Goal: Entertainment & Leisure: Consume media (video, audio)

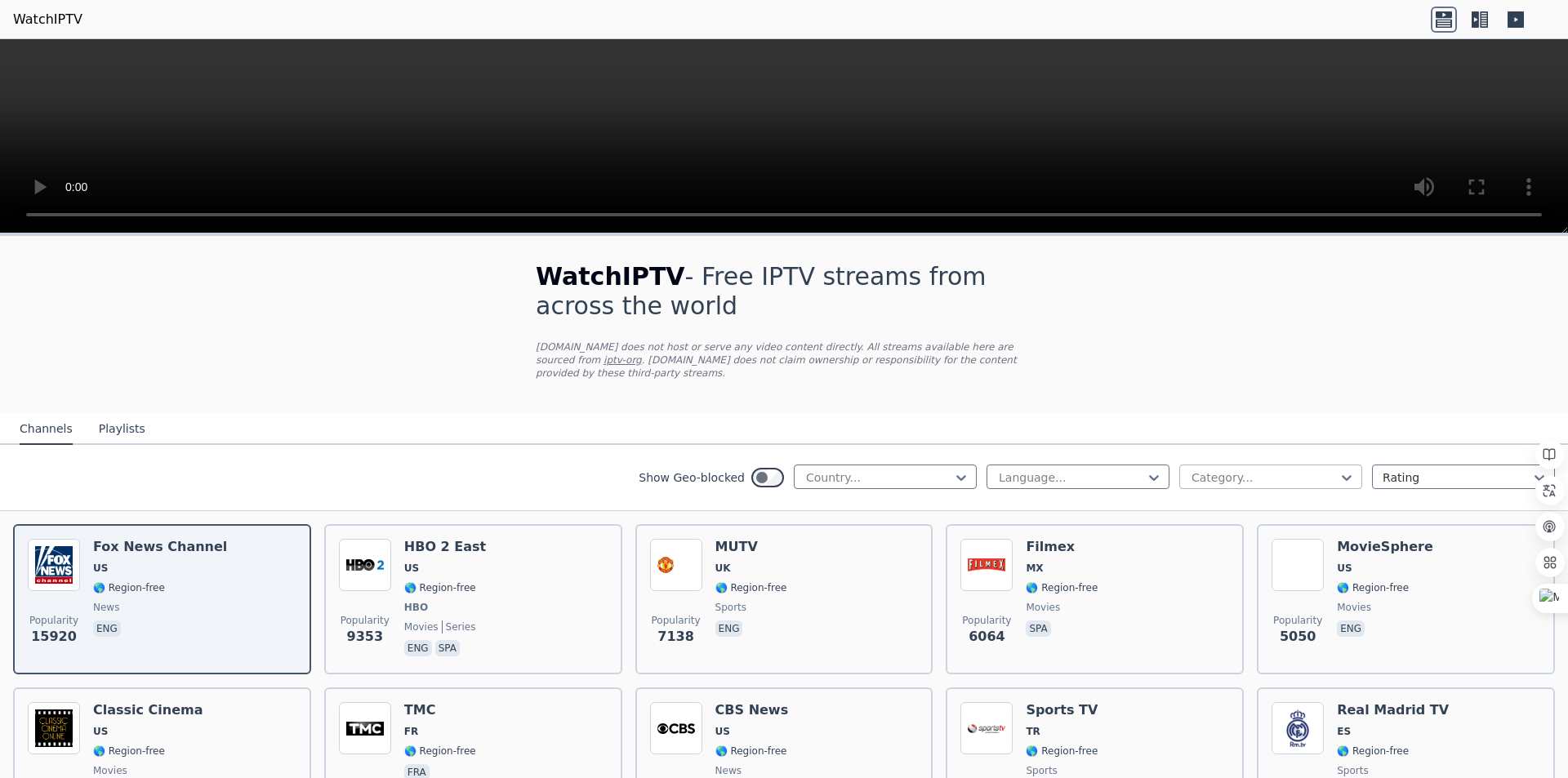
click at [1200, 469] on div at bounding box center [1263, 477] width 149 height 16
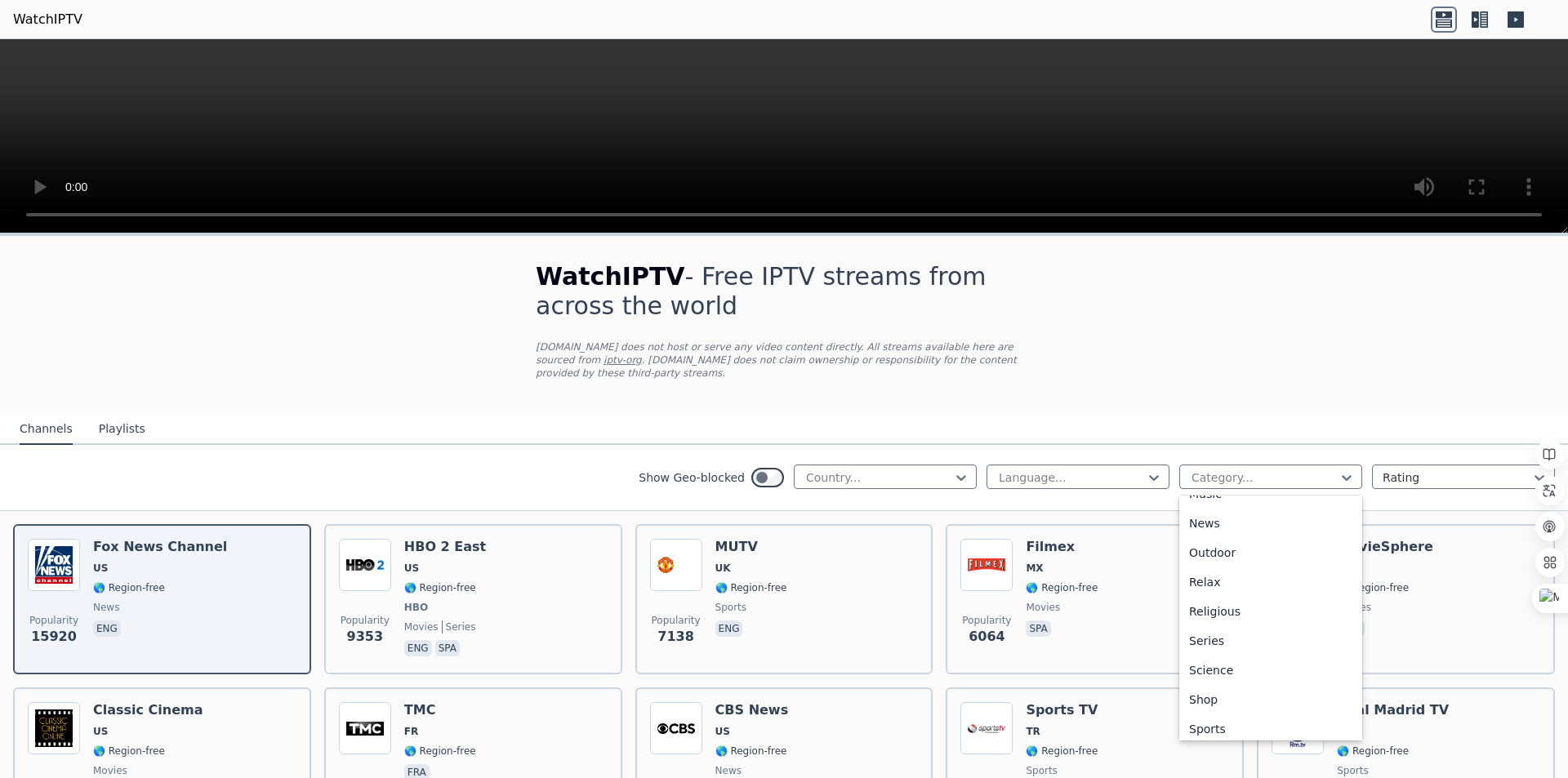
scroll to position [555, 0]
click at [1195, 652] on div "Sports" at bounding box center [1270, 663] width 183 height 30
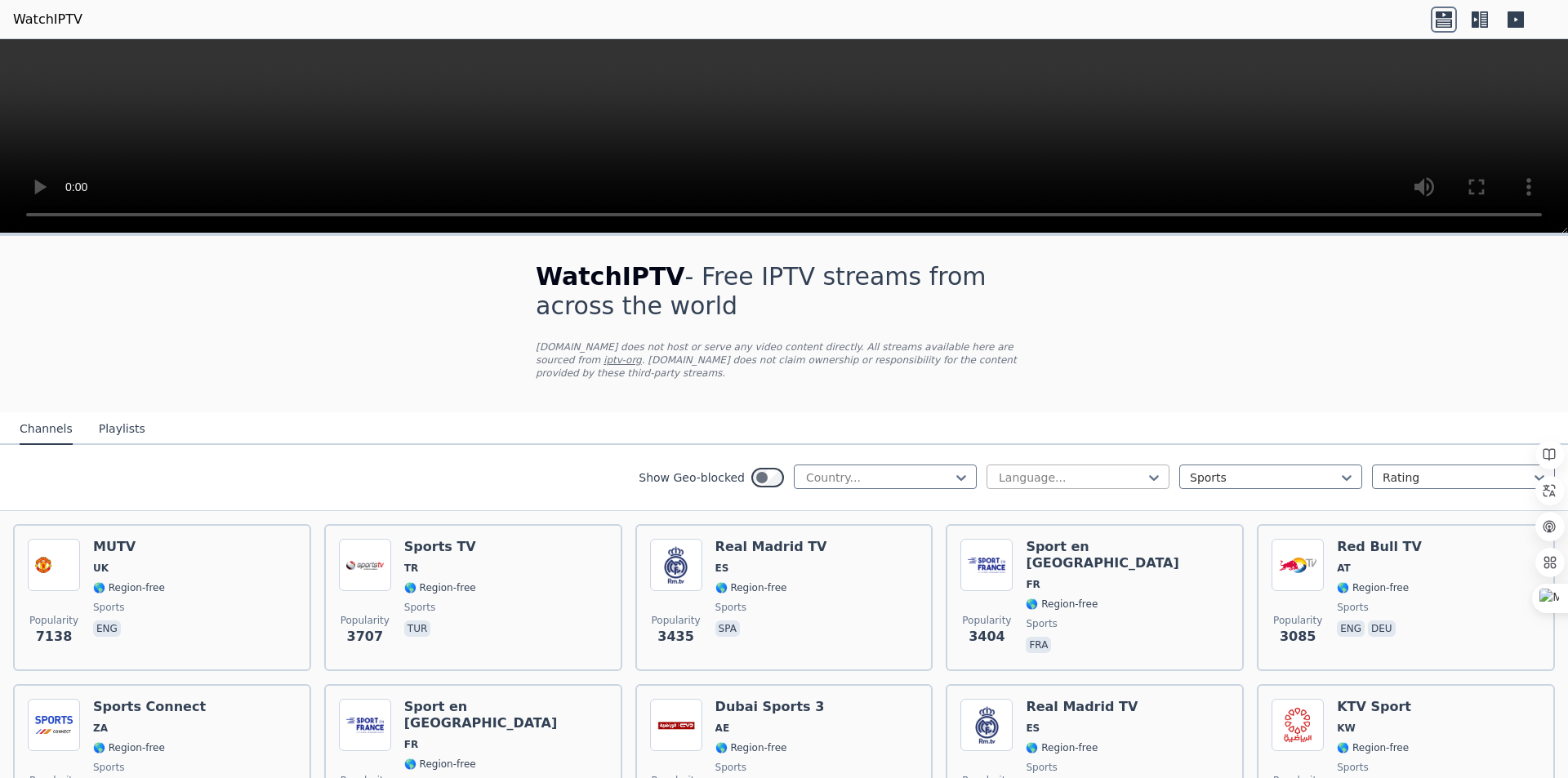
click at [1095, 469] on div at bounding box center [1071, 477] width 149 height 16
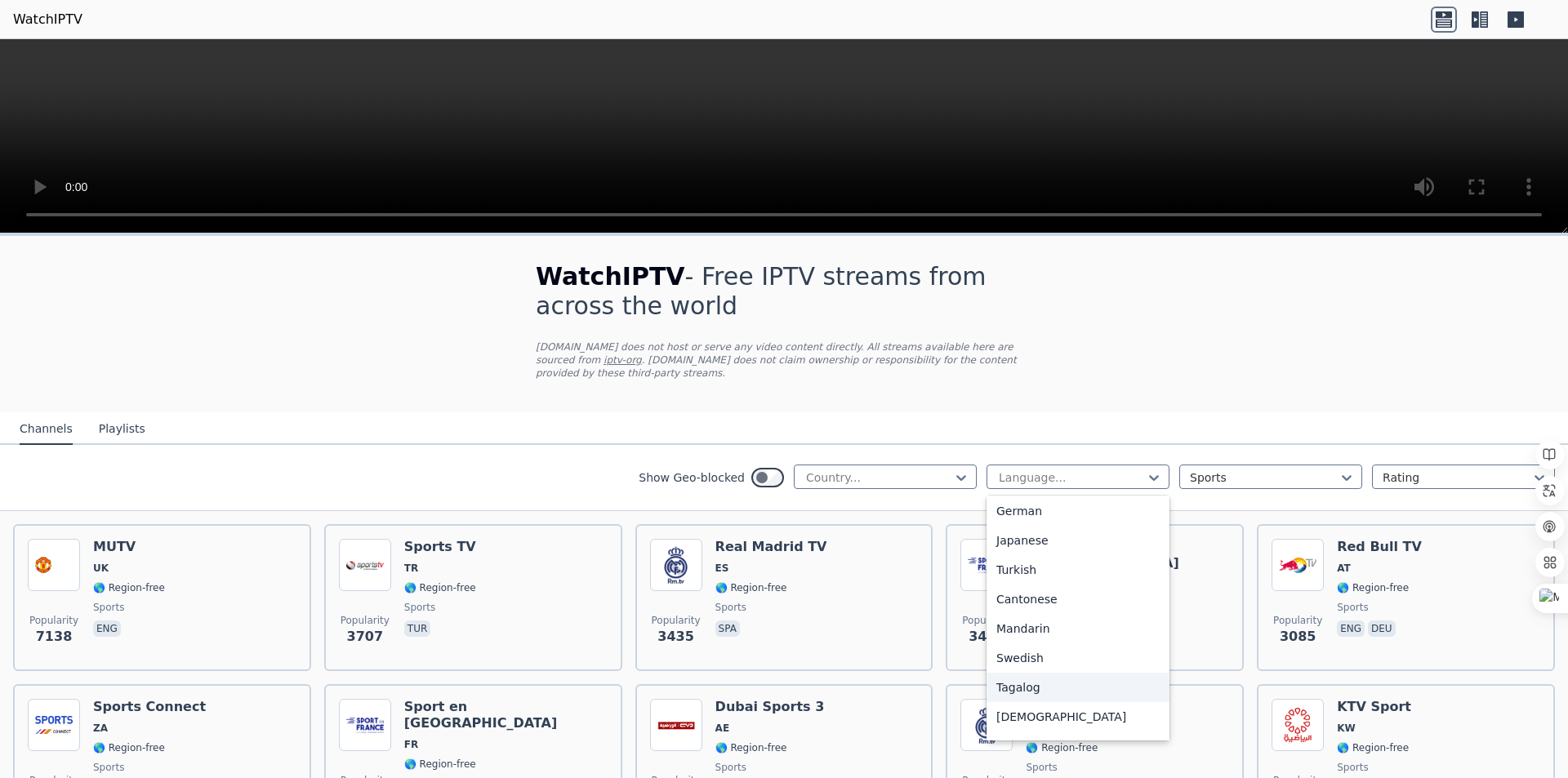
scroll to position [327, 0]
click at [986, 584] on div "Turkish" at bounding box center [1077, 598] width 183 height 30
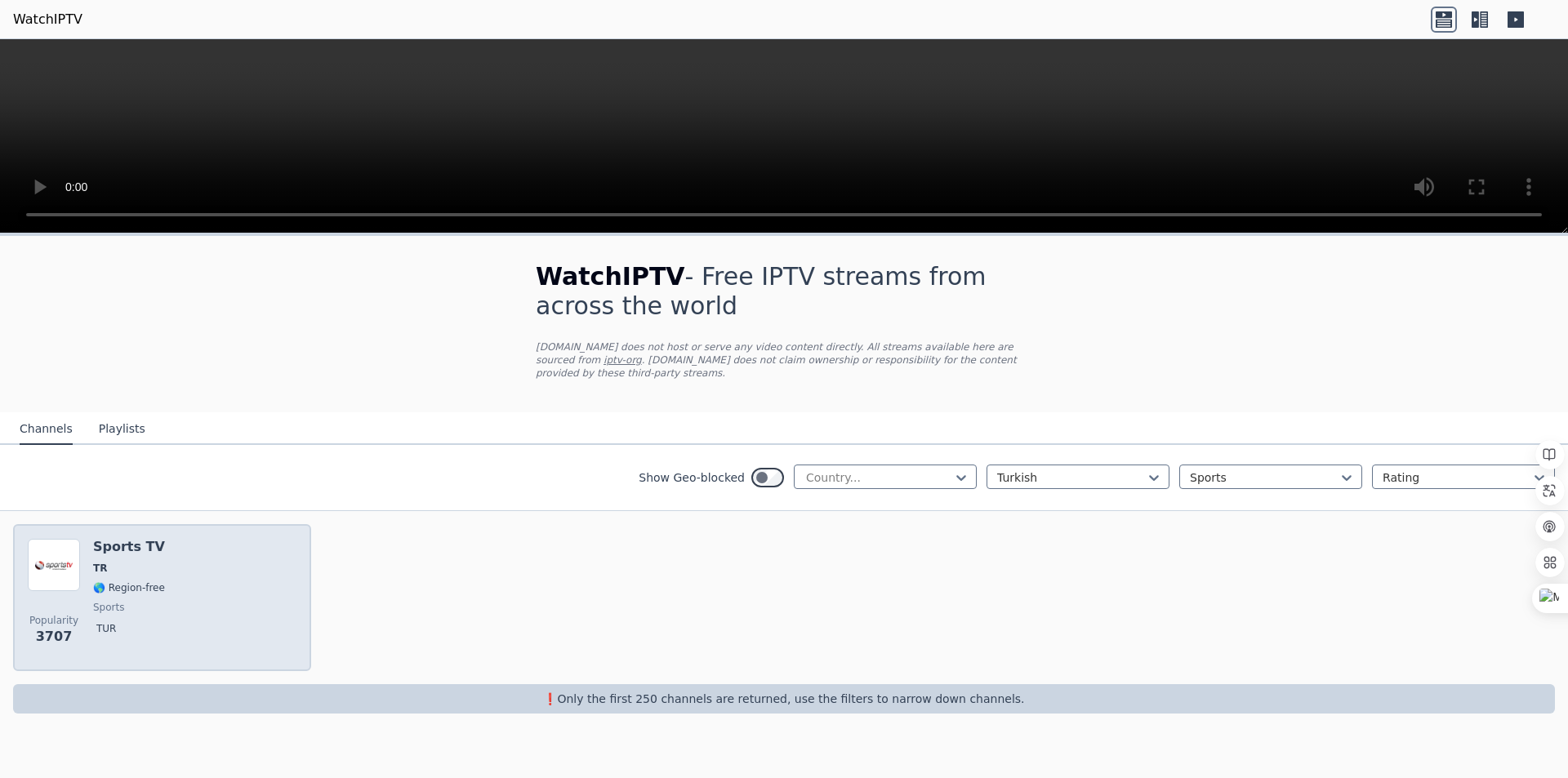
click at [130, 538] on h6 "Sports TV" at bounding box center [128, 546] width 72 height 16
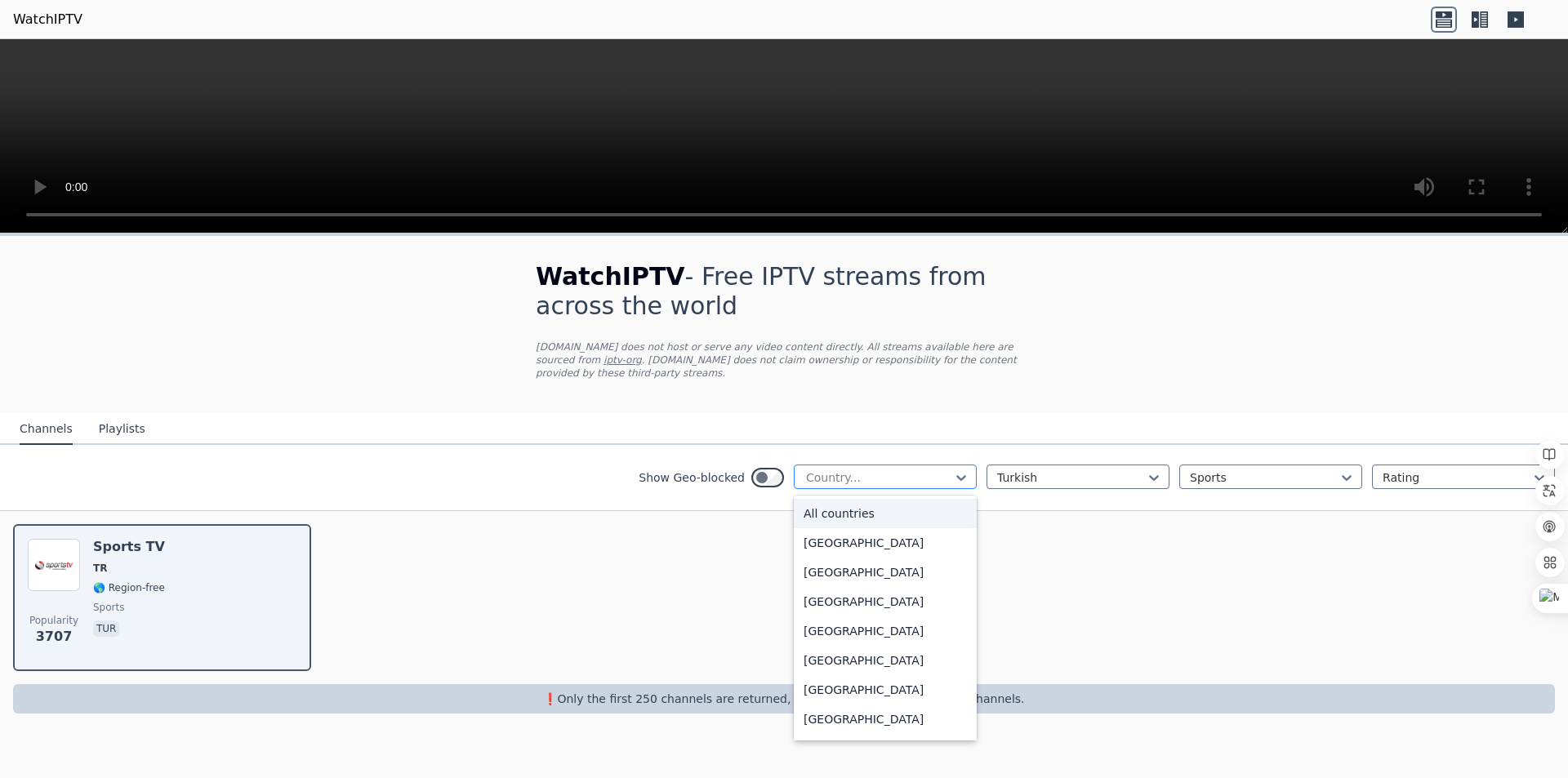
click at [934, 465] on div "Country..." at bounding box center [885, 477] width 183 height 25
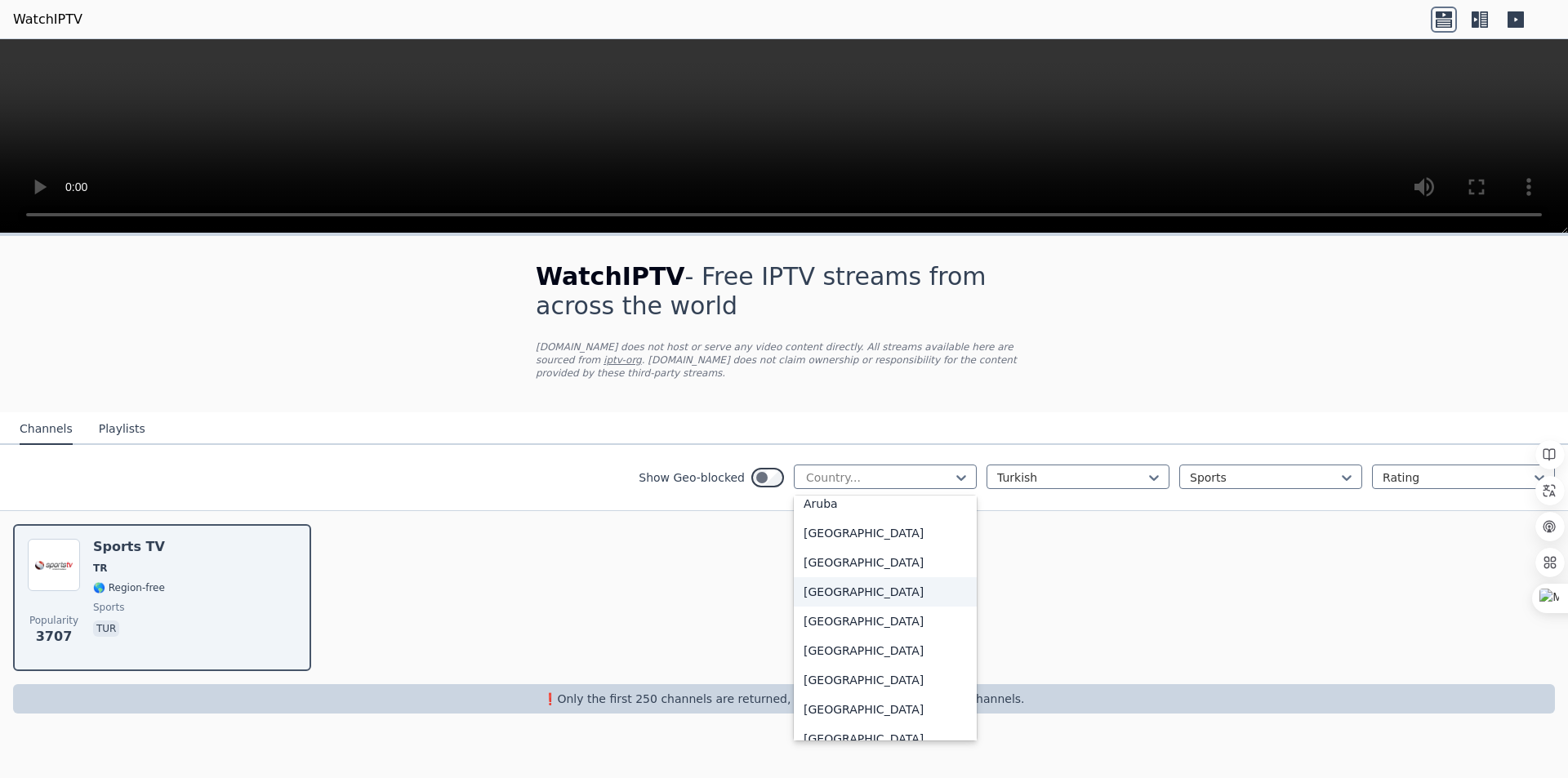
click at [1080, 548] on div "Popularity 3707 Sports TV TR 🌎 Region-free sports tur" at bounding box center [784, 597] width 1568 height 173
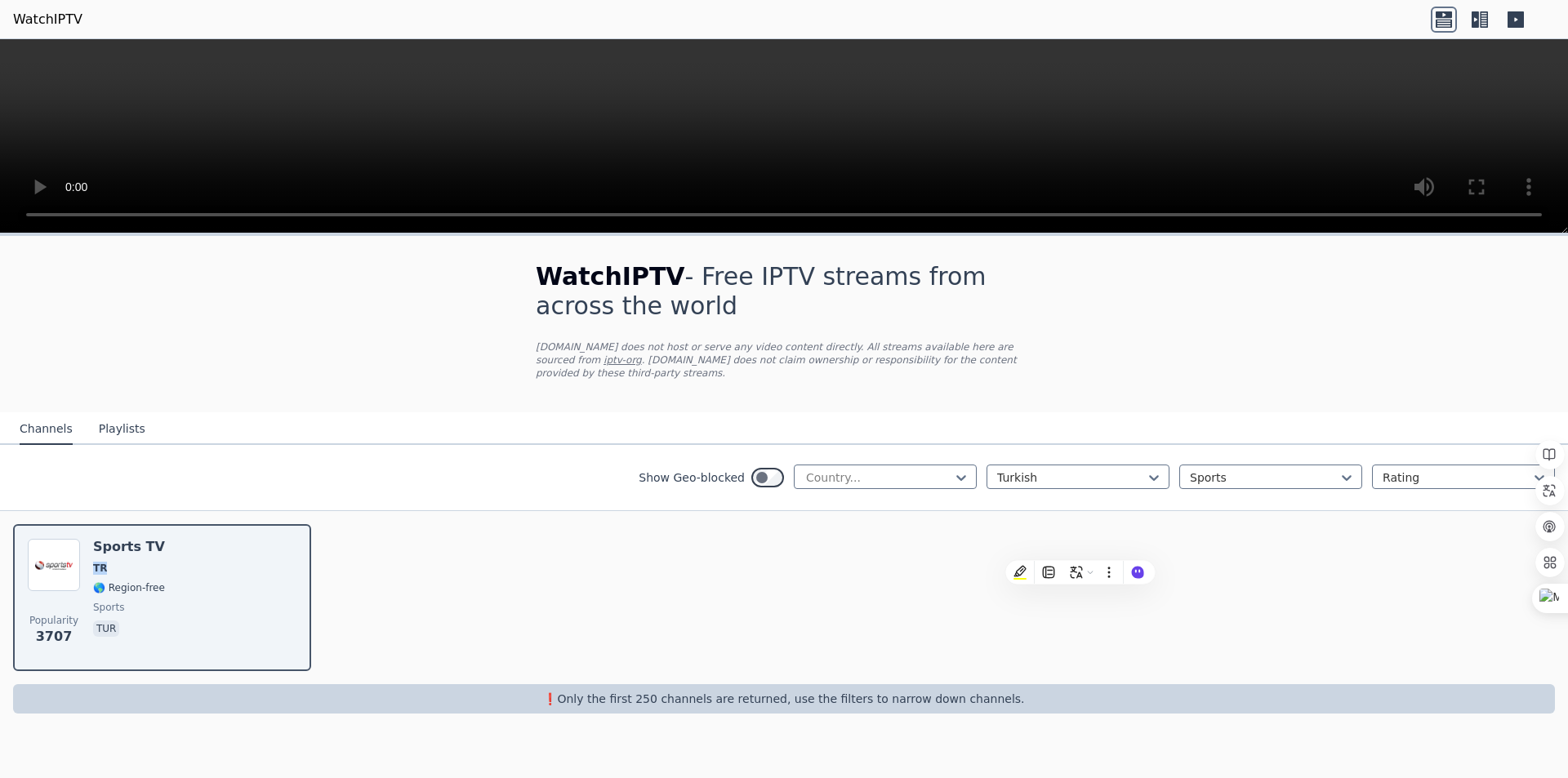
click at [1237, 520] on div "Popularity 3707 Sports TV TR 🌎 Region-free sports tur" at bounding box center [784, 597] width 1568 height 173
click at [35, 25] on link "WatchIPTV" at bounding box center [48, 19] width 69 height 19
click at [115, 414] on button "Playlists" at bounding box center [122, 429] width 47 height 31
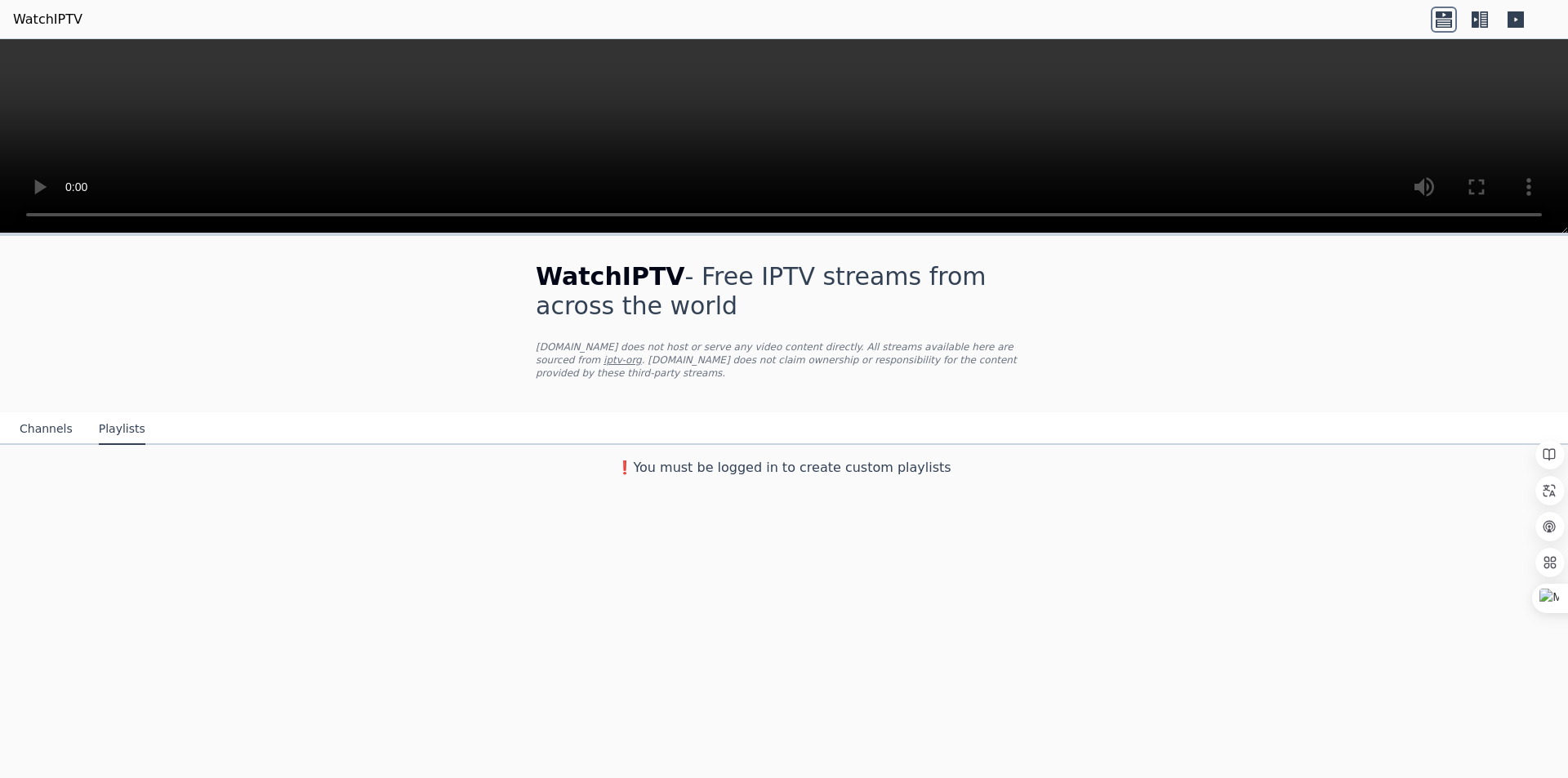
click at [6, 412] on nav "Channels Playlists" at bounding box center [784, 428] width 1568 height 33
click at [46, 415] on button "Channels" at bounding box center [45, 429] width 53 height 31
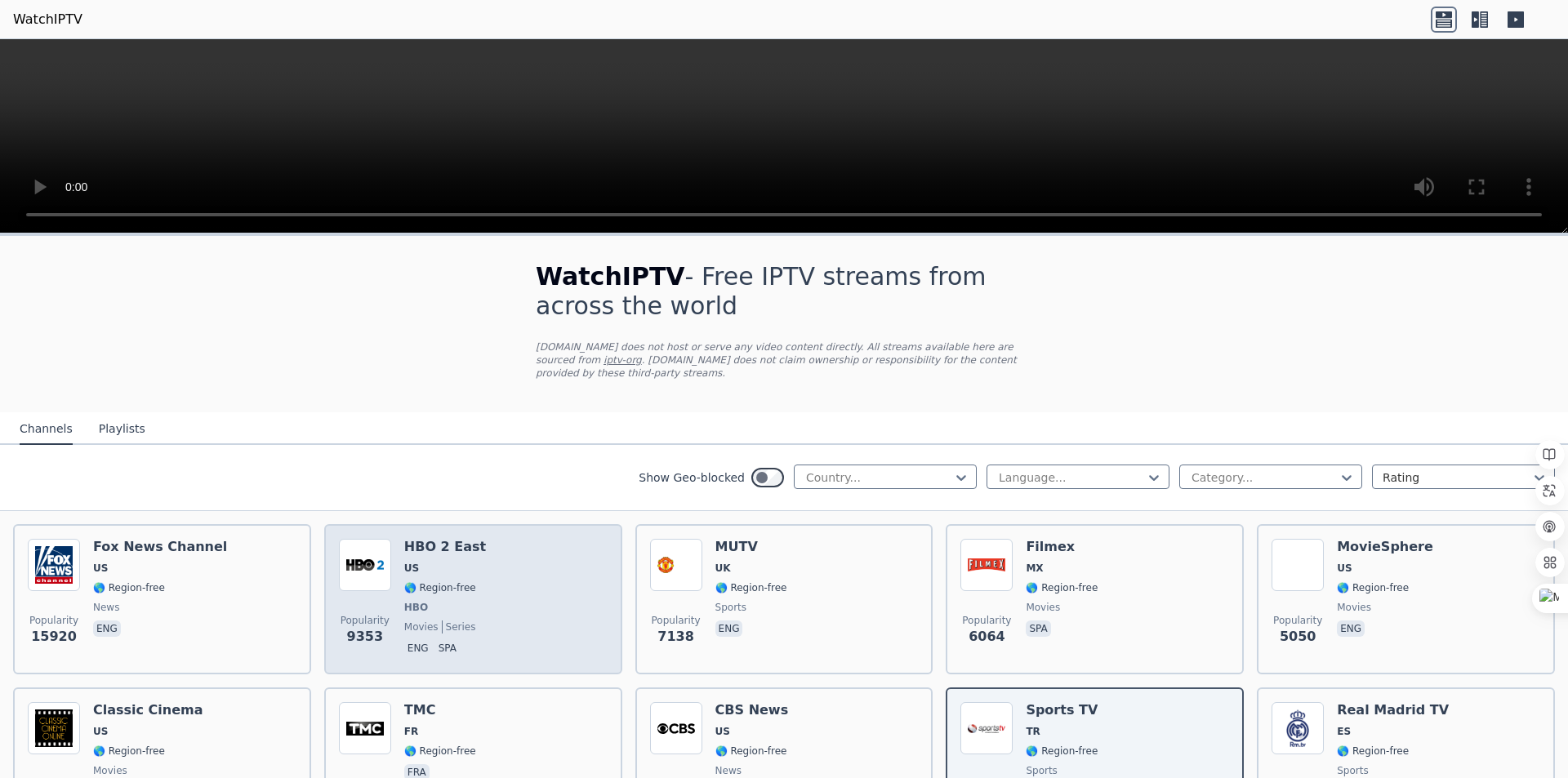
click at [526, 611] on div "Popularity 9353 HBO 2 East US 🌎 Region-free HBO movies series eng spa" at bounding box center [473, 599] width 268 height 121
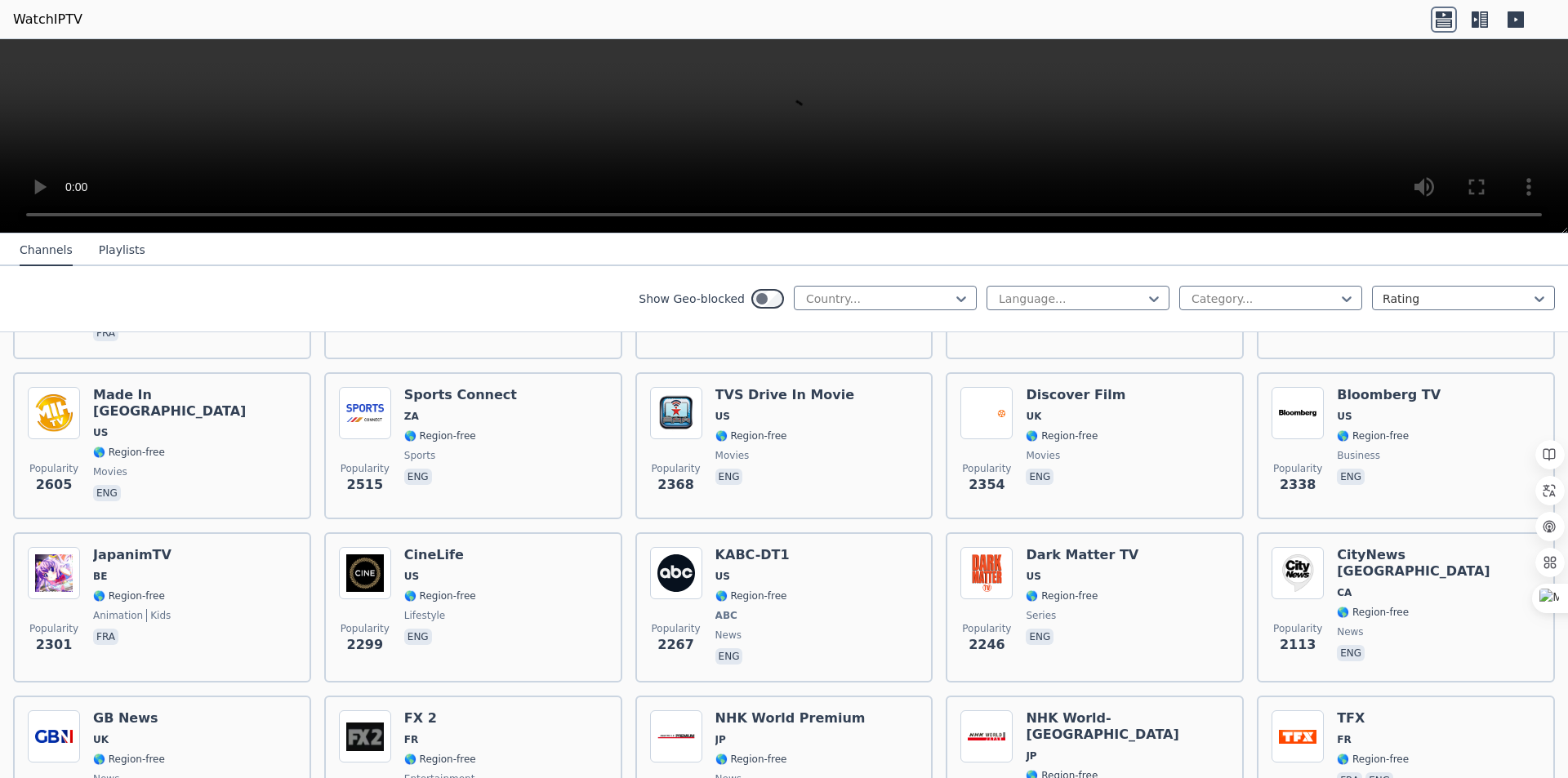
scroll to position [652, 0]
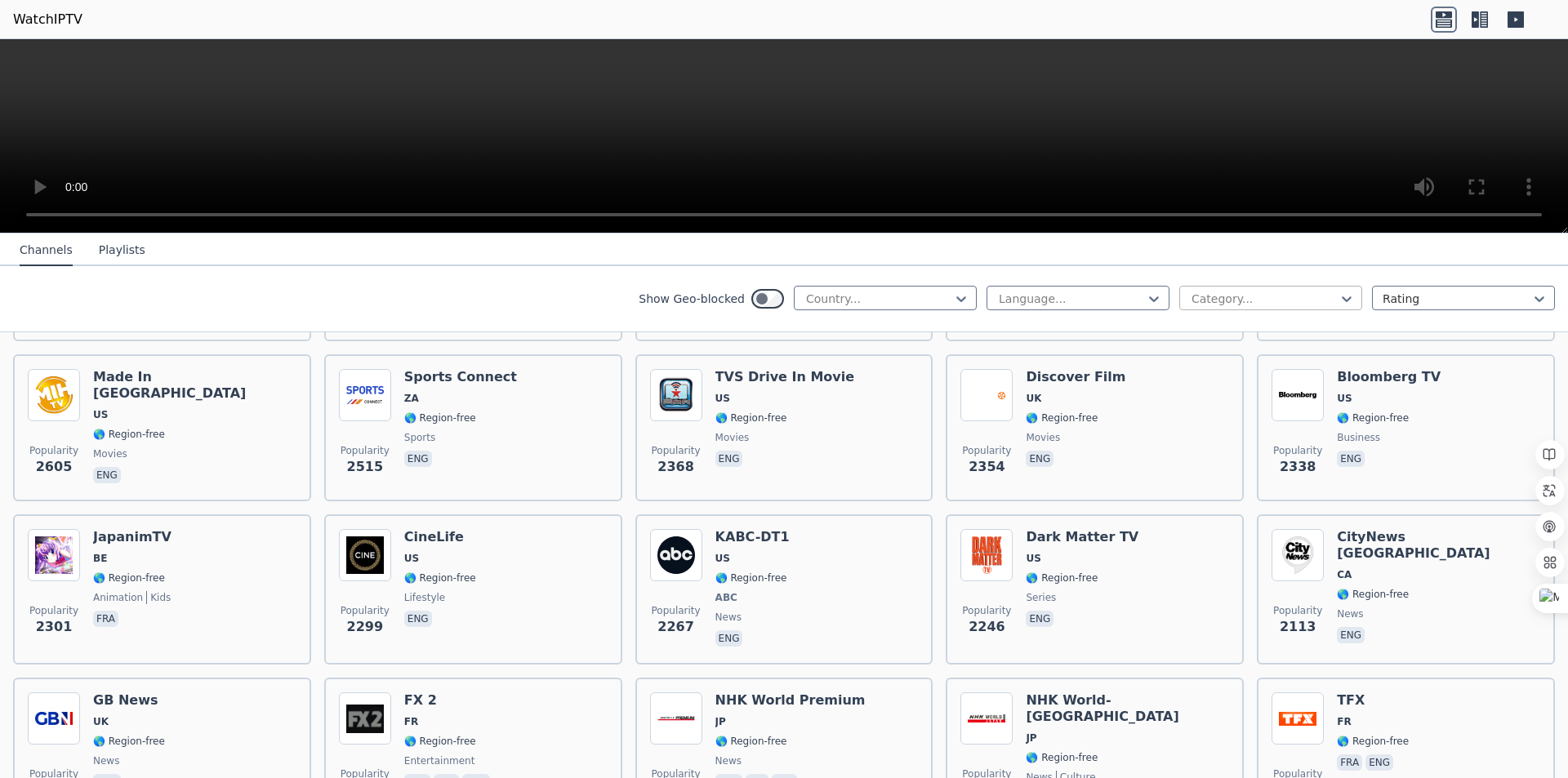
click at [1305, 295] on div at bounding box center [1263, 298] width 149 height 16
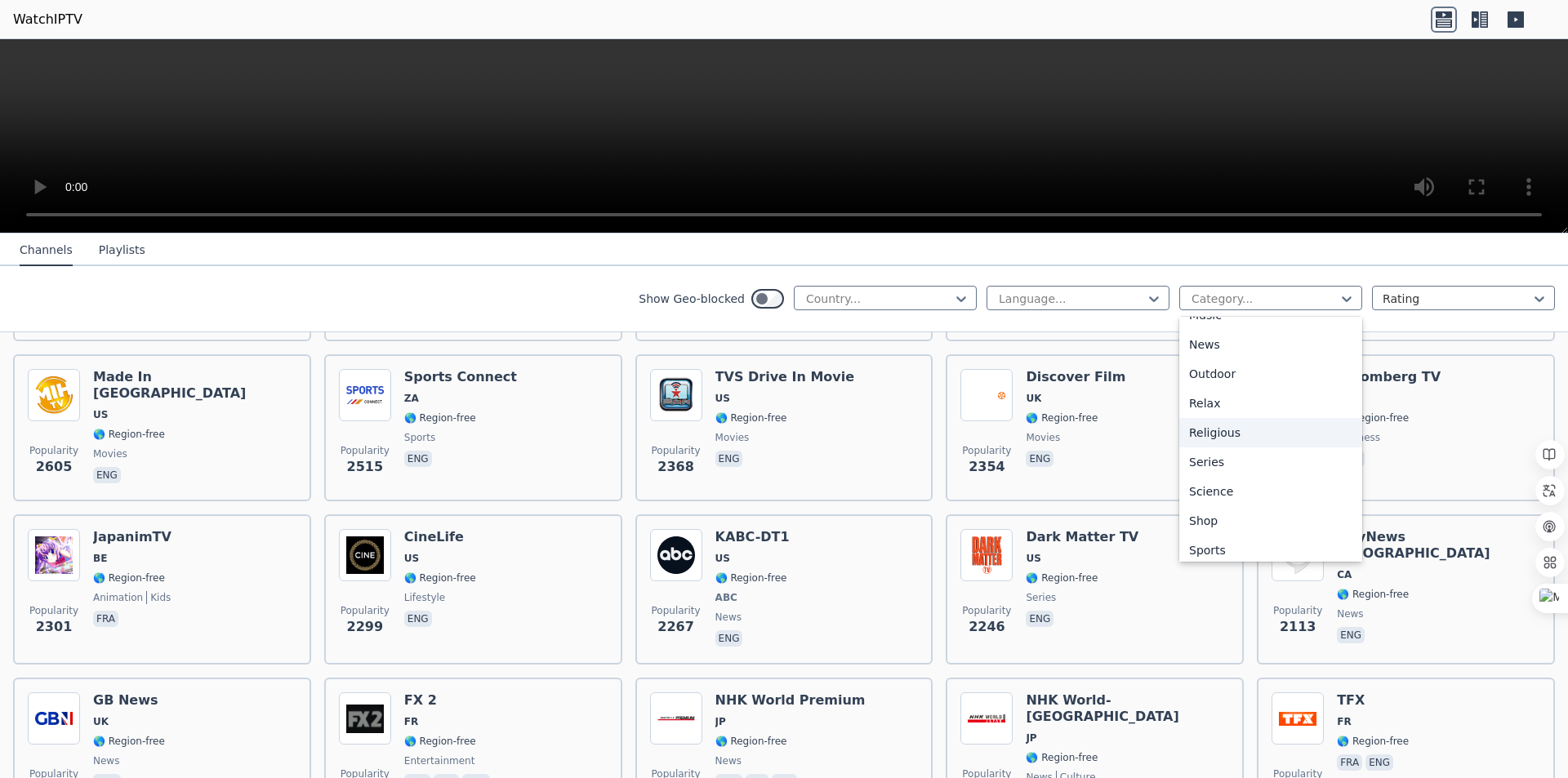
scroll to position [555, 0]
click at [1219, 479] on div "Sports" at bounding box center [1270, 485] width 183 height 30
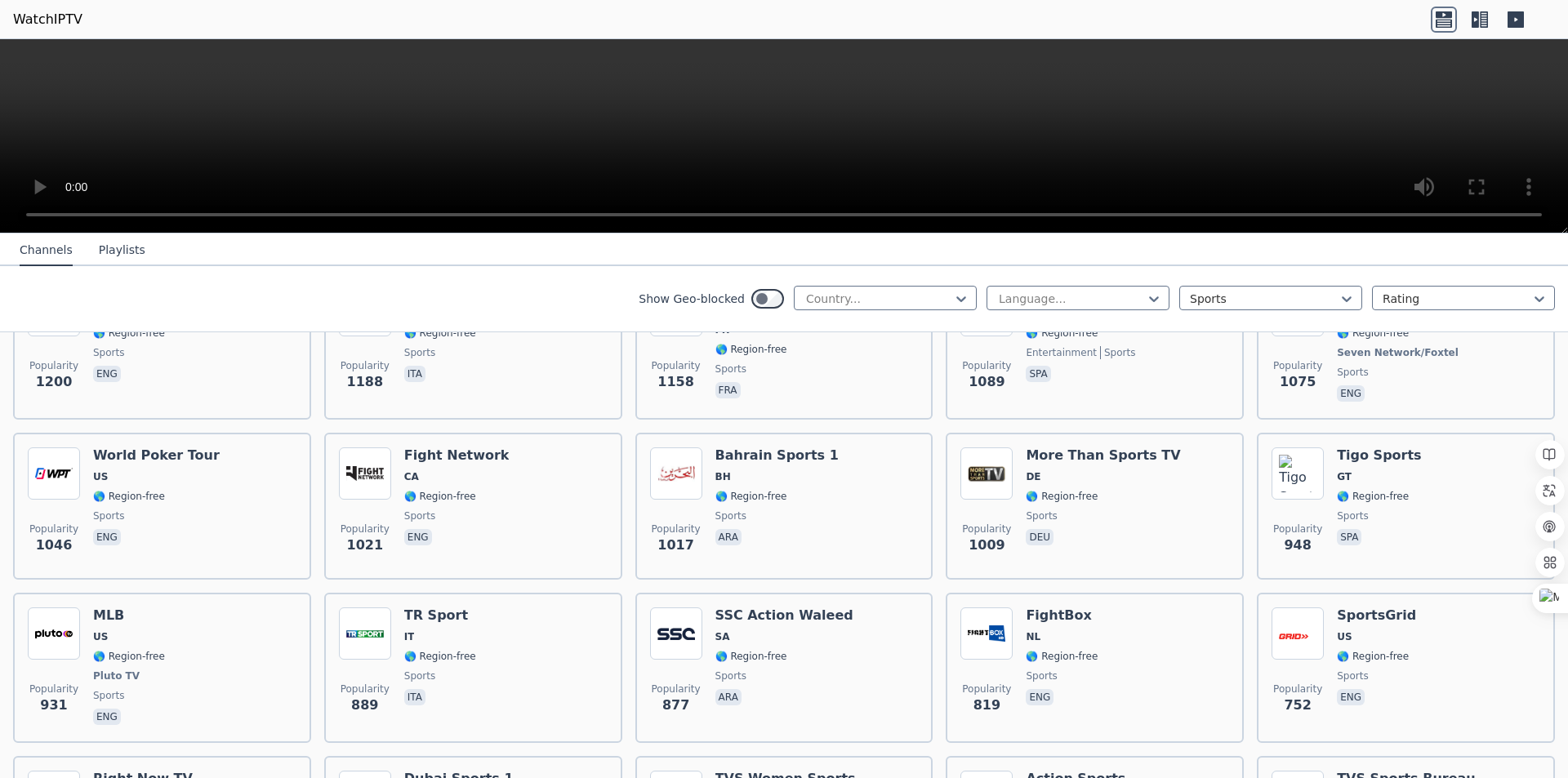
scroll to position [816, 0]
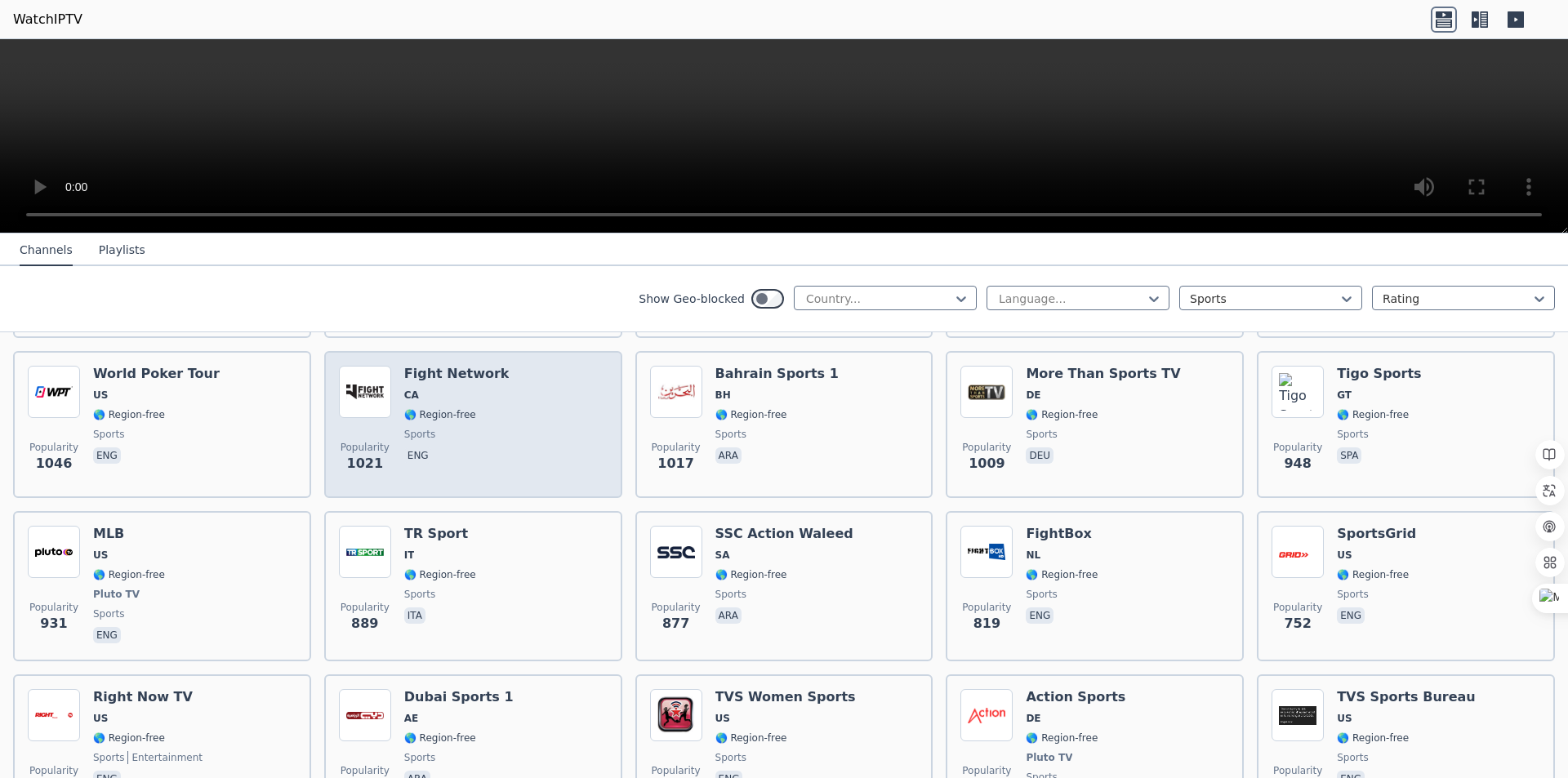
click at [473, 366] on h6 "Fight Network" at bounding box center [457, 374] width 105 height 16
click at [450, 366] on h6 "Fight Network" at bounding box center [457, 374] width 105 height 16
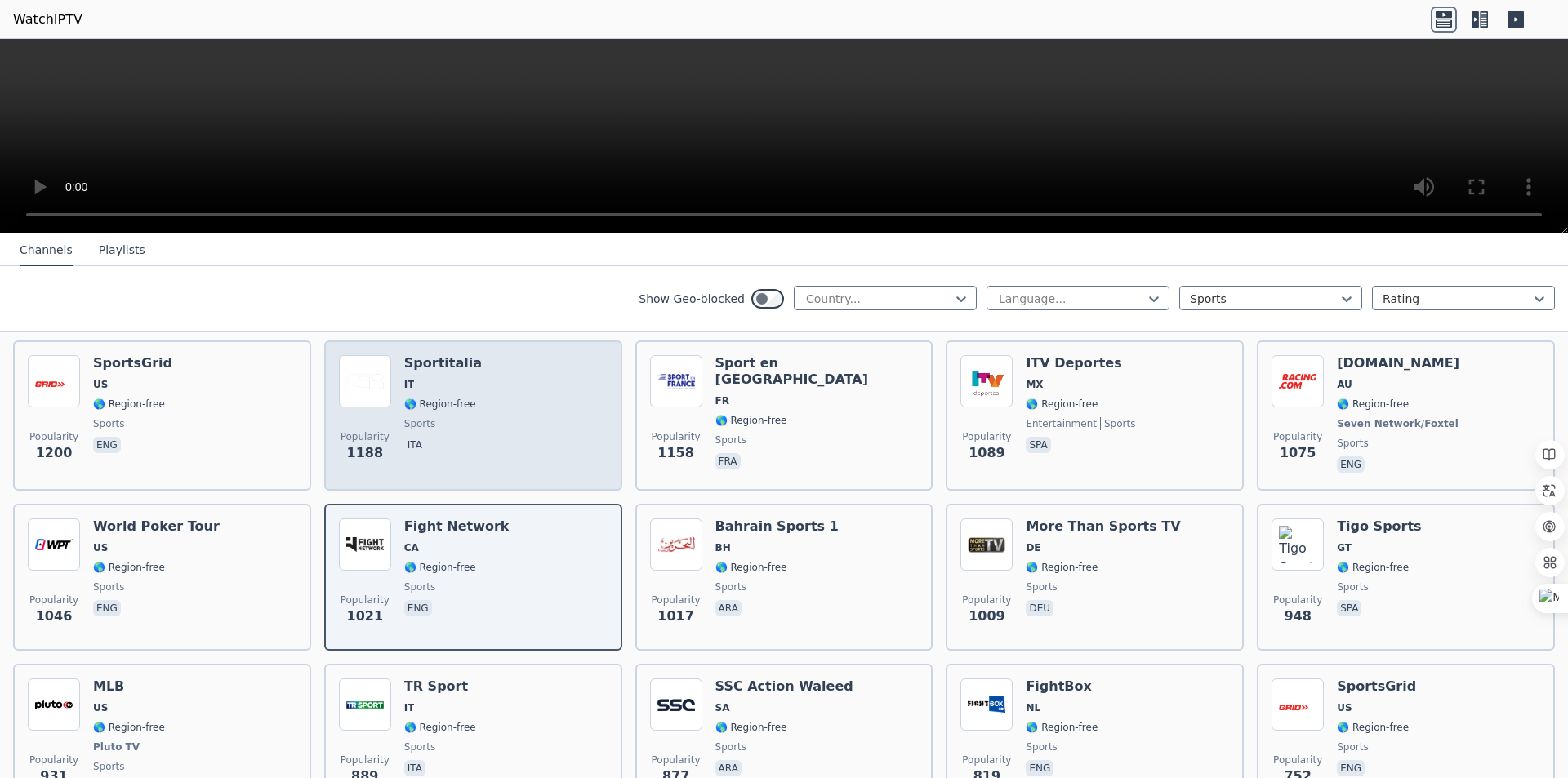
scroll to position [652, 0]
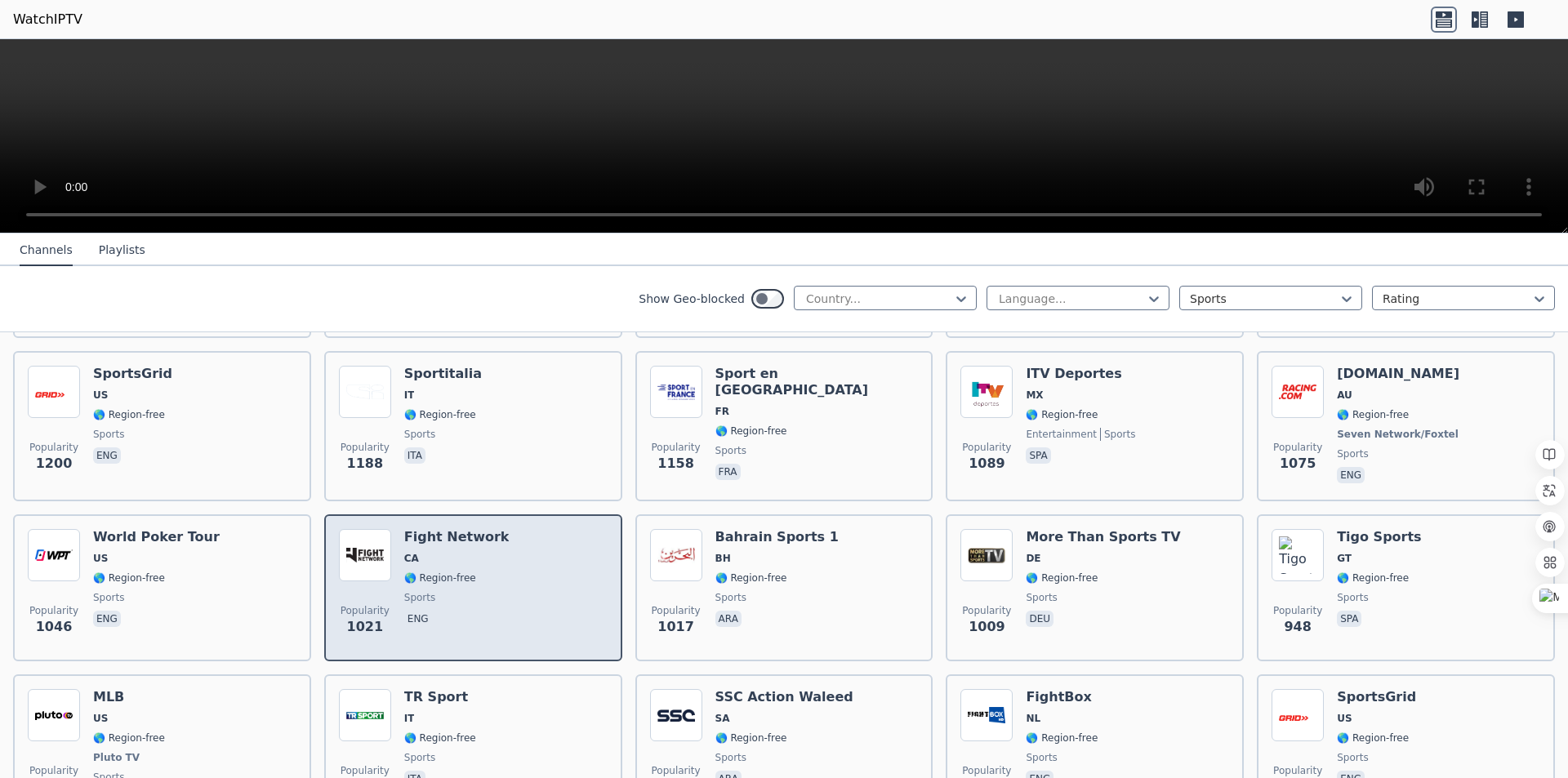
click at [507, 545] on div "Popularity 1021 Fight Network CA 🌎 Region-free sports eng" at bounding box center [473, 587] width 268 height 118
click at [339, 548] on img at bounding box center [365, 555] width 53 height 53
click at [387, 542] on img at bounding box center [365, 555] width 53 height 53
click at [461, 529] on h6 "Fight Network" at bounding box center [457, 537] width 105 height 16
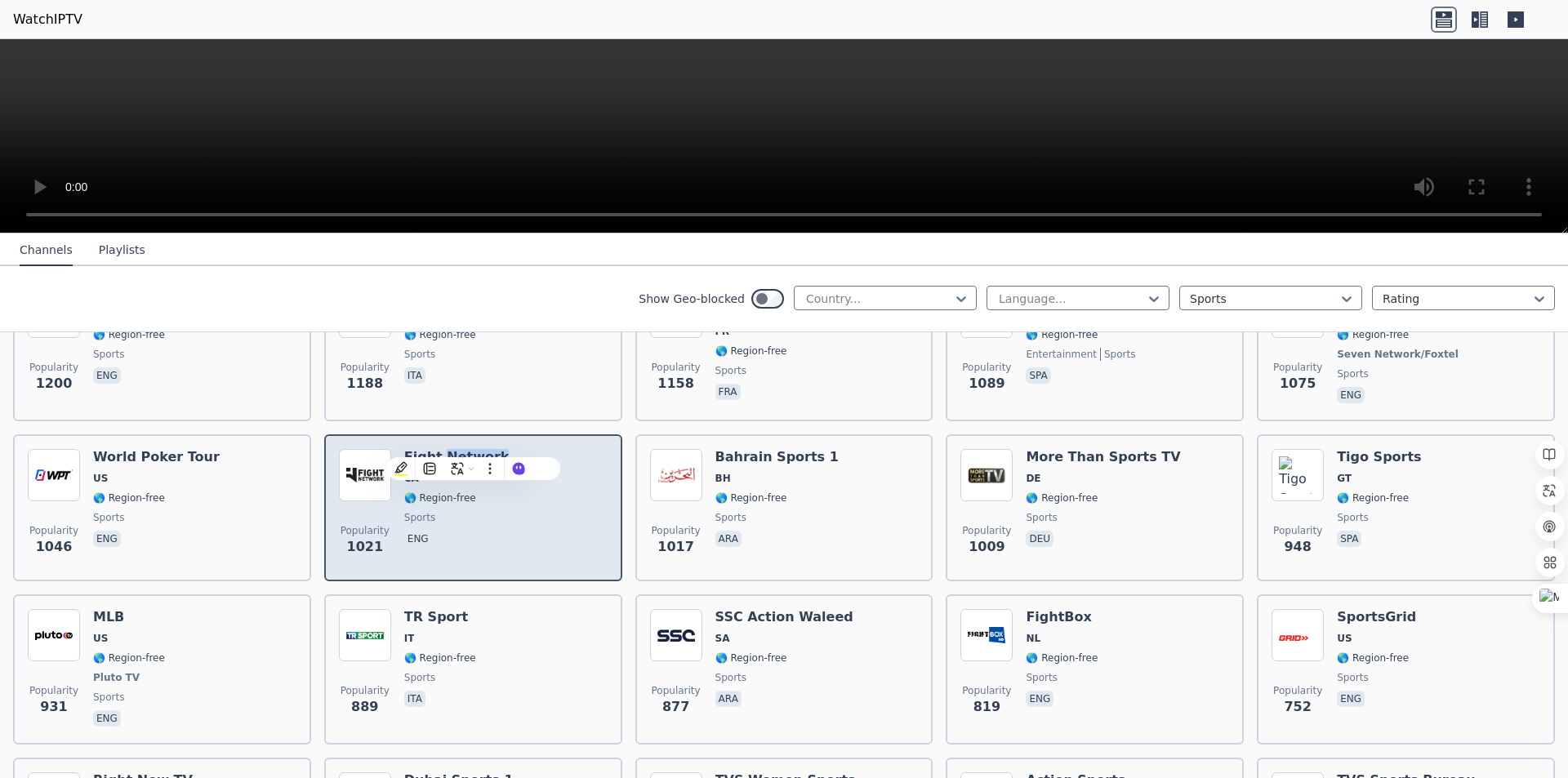
scroll to position [735, 0]
click at [590, 497] on div "Popularity 1021 Fight Network CA 🌎 Region-free sports eng" at bounding box center [473, 506] width 268 height 118
click at [444, 447] on h6 "Fight Network" at bounding box center [457, 455] width 105 height 16
click at [358, 449] on img at bounding box center [365, 473] width 53 height 53
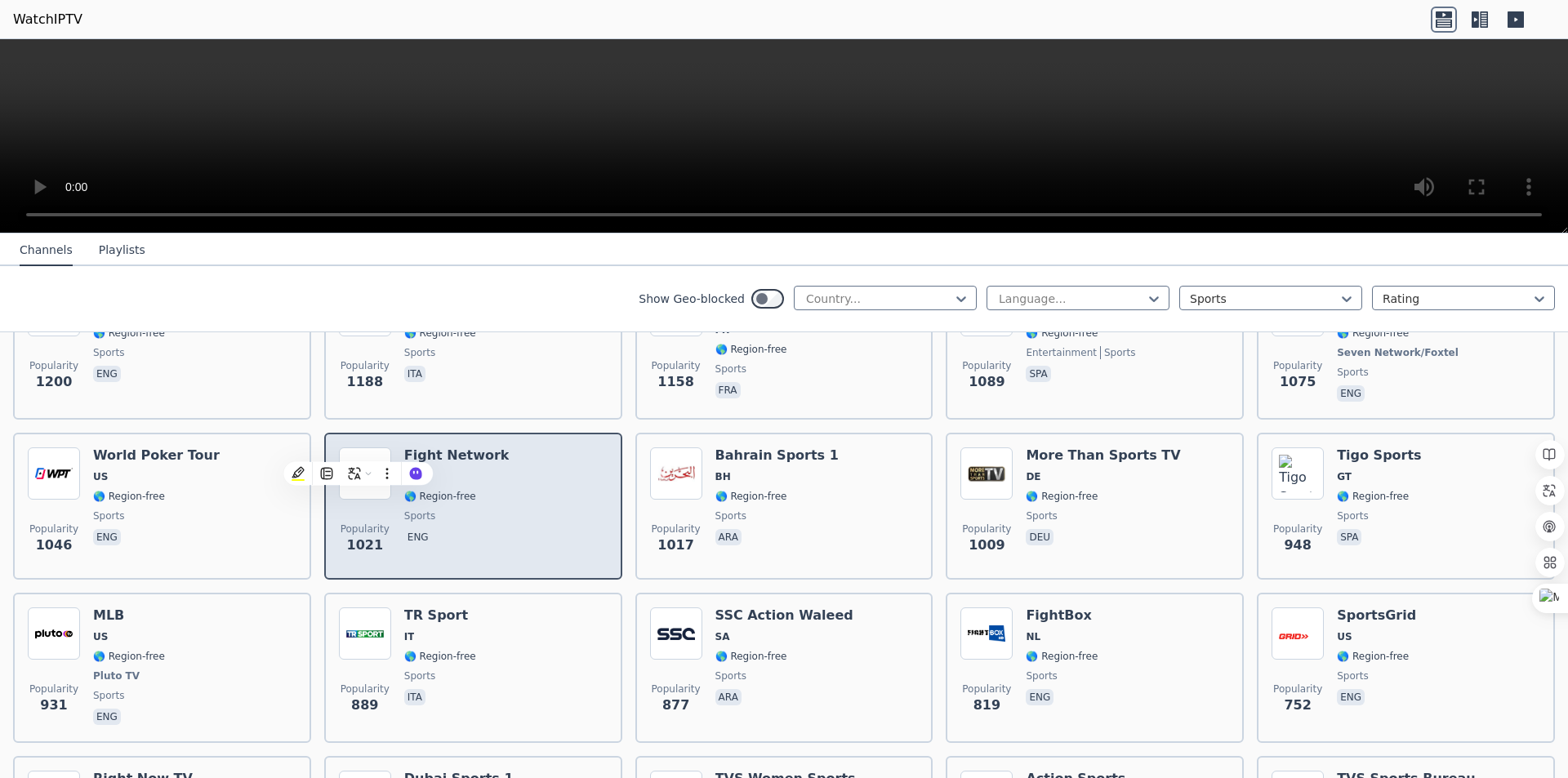
click at [361, 536] on span "1021" at bounding box center [365, 545] width 36 height 19
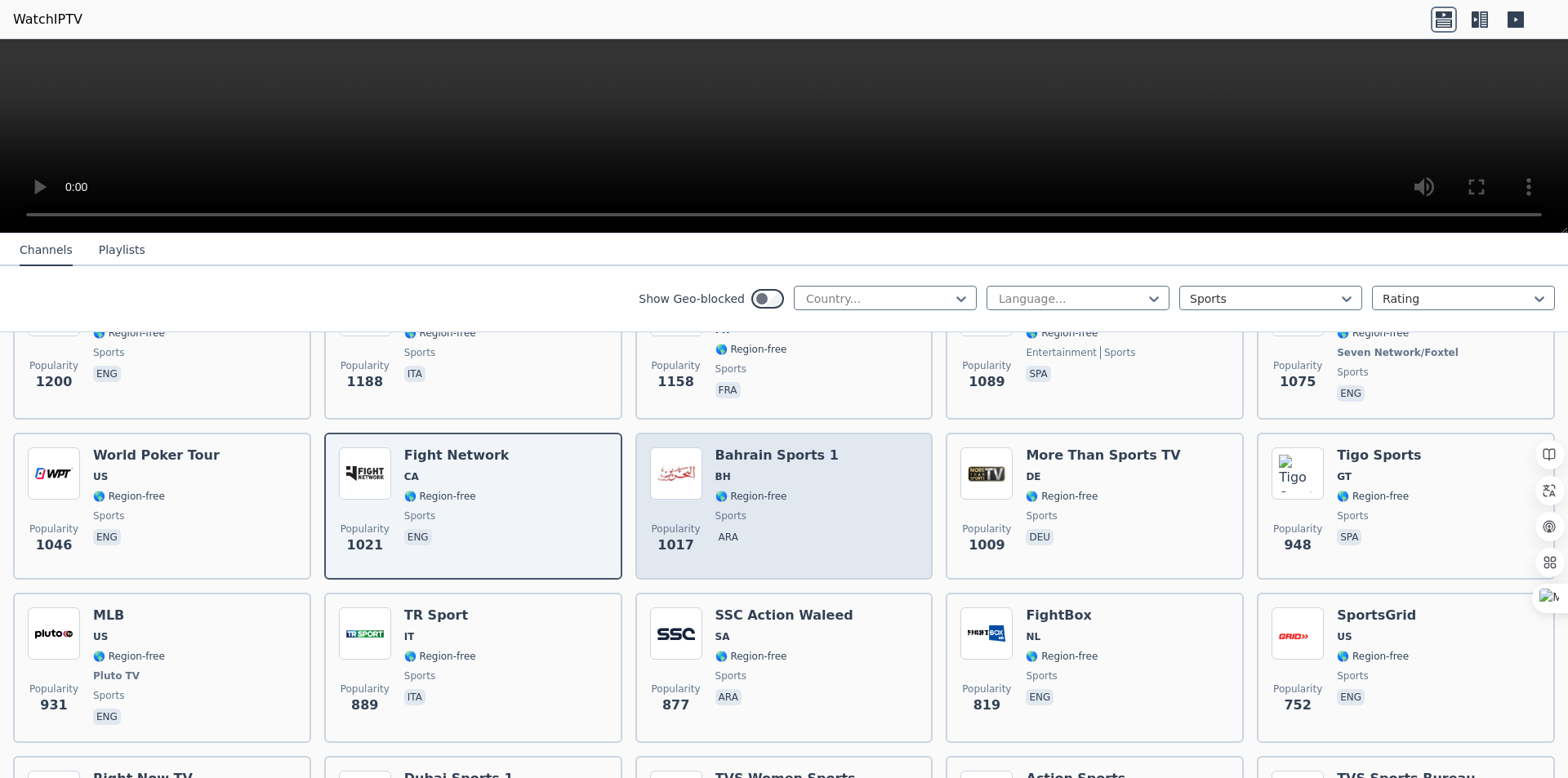
click at [794, 450] on h6 "Bahrain Sports 1" at bounding box center [776, 455] width 124 height 16
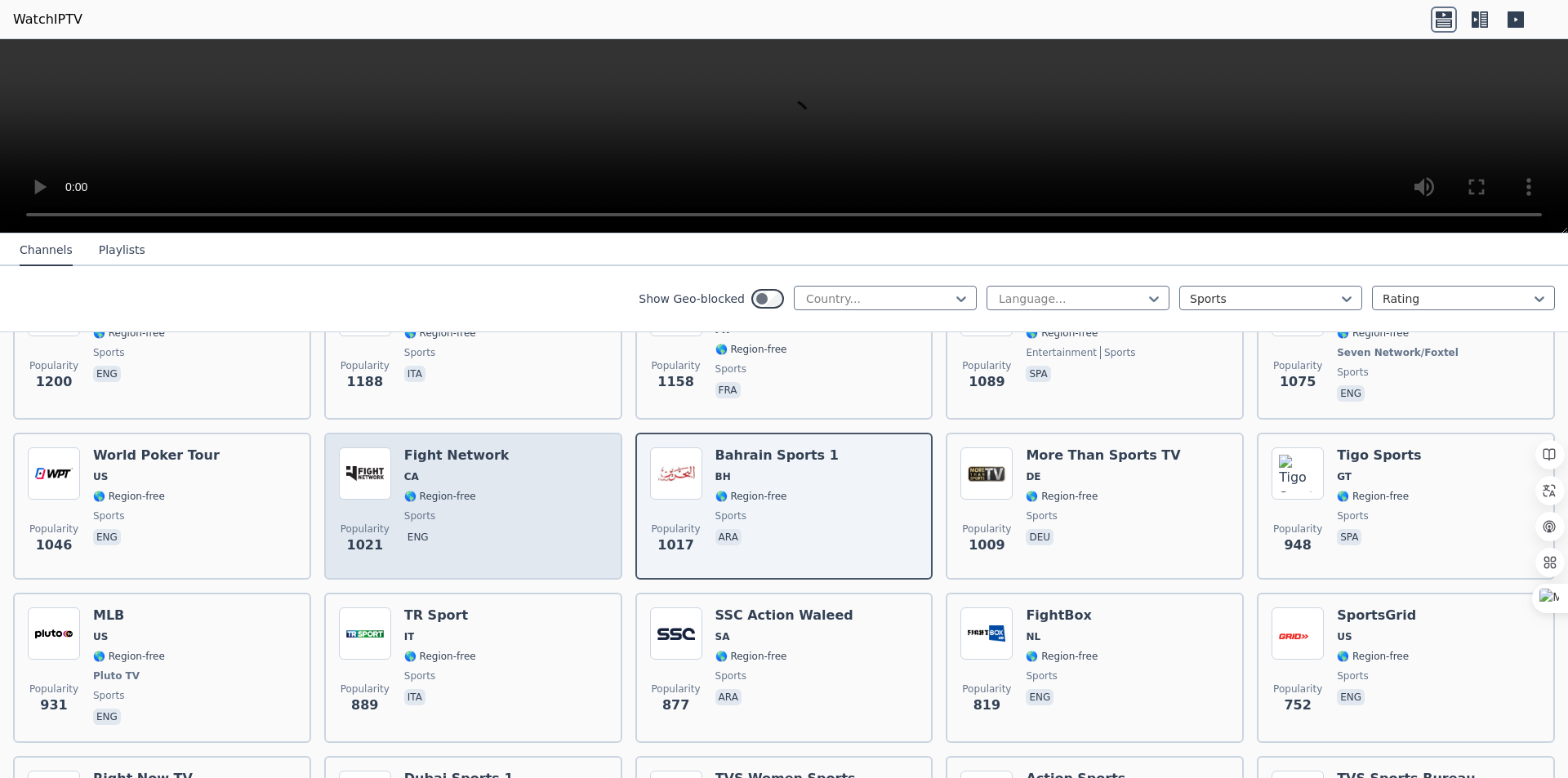
click at [372, 454] on img at bounding box center [365, 473] width 53 height 53
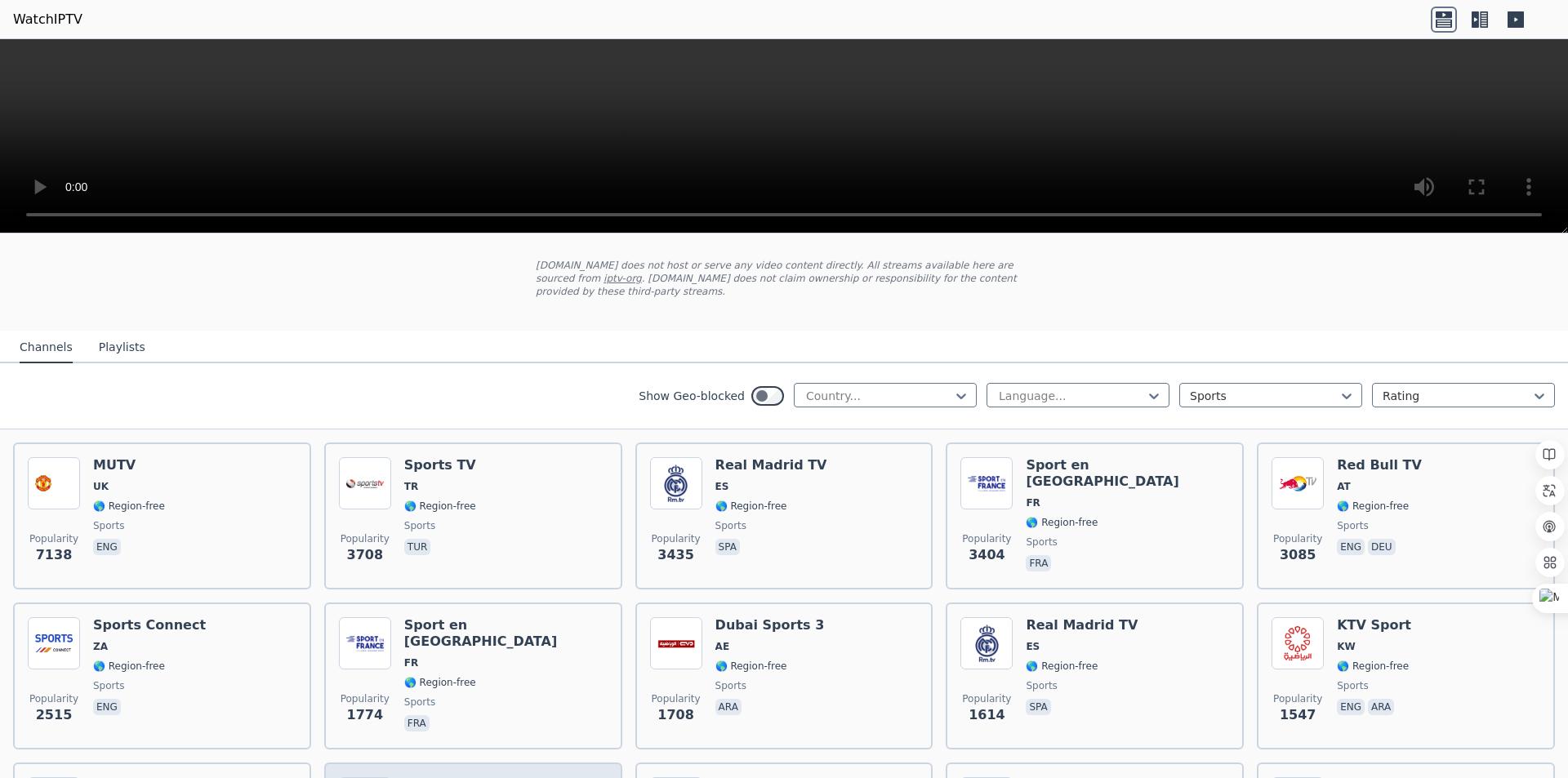
scroll to position [0, 0]
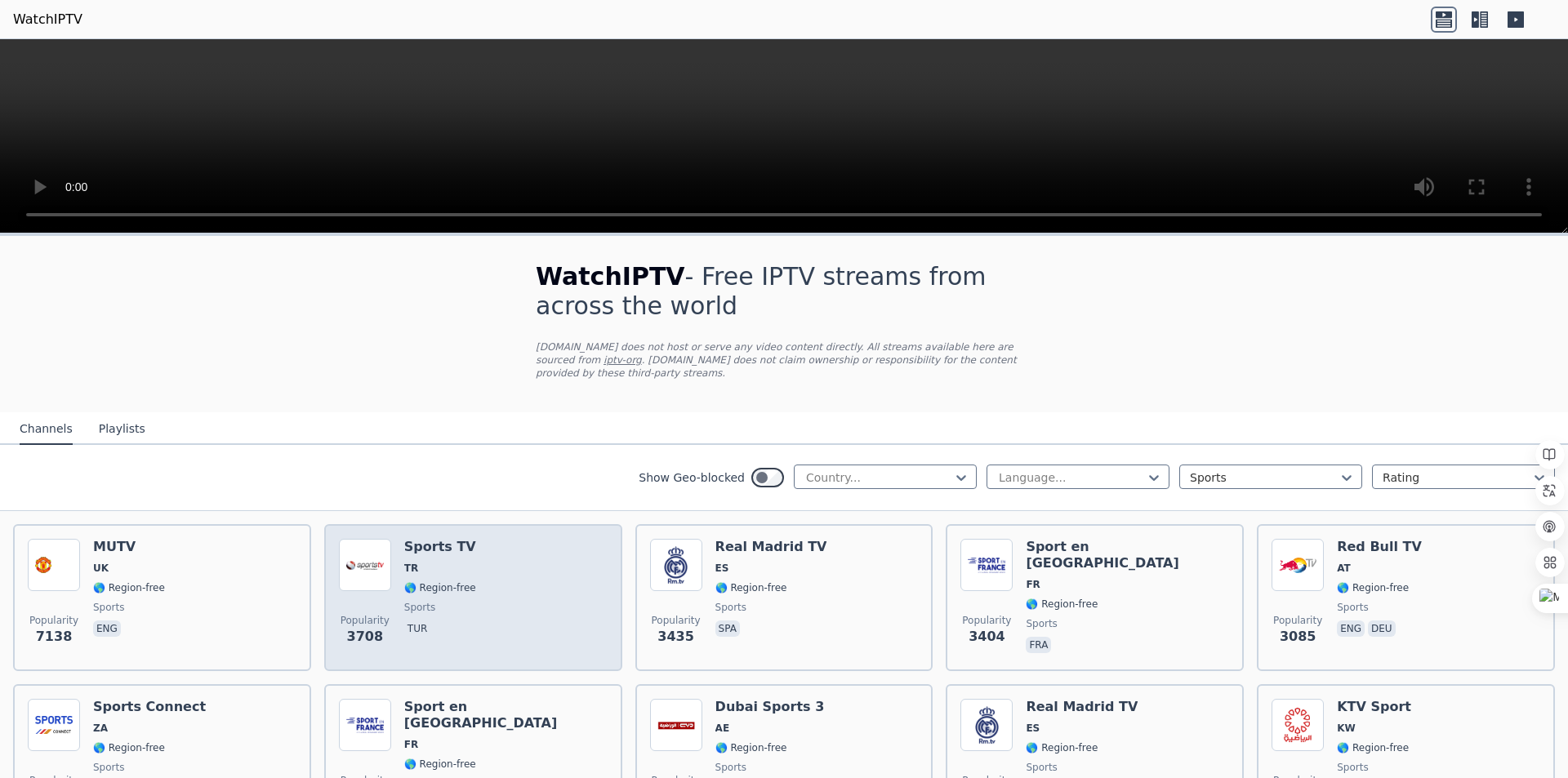
click at [459, 582] on span "🌎 Region-free" at bounding box center [440, 588] width 72 height 13
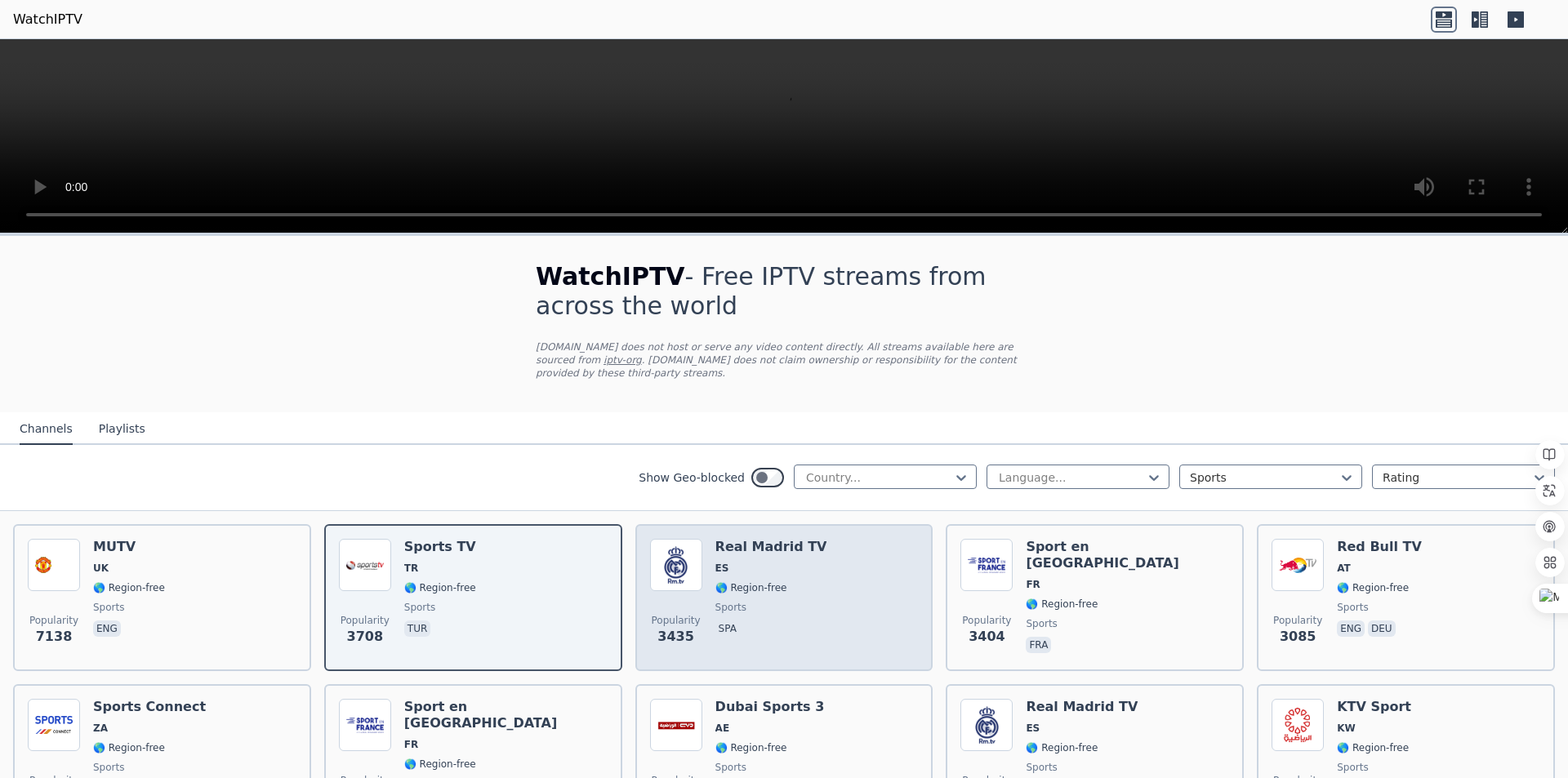
click at [774, 539] on h6 "Real Madrid TV" at bounding box center [771, 546] width 112 height 16
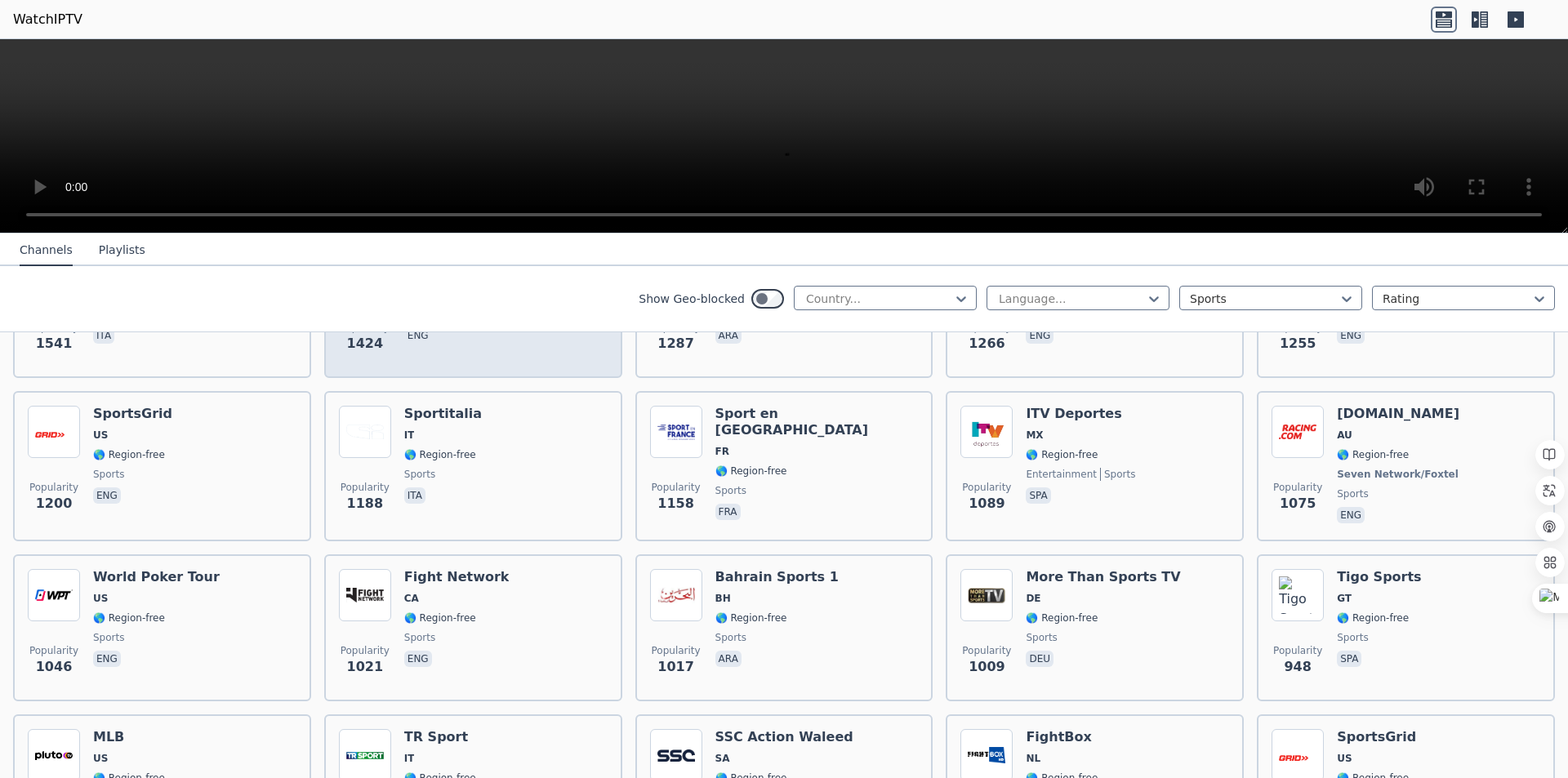
scroll to position [652, 0]
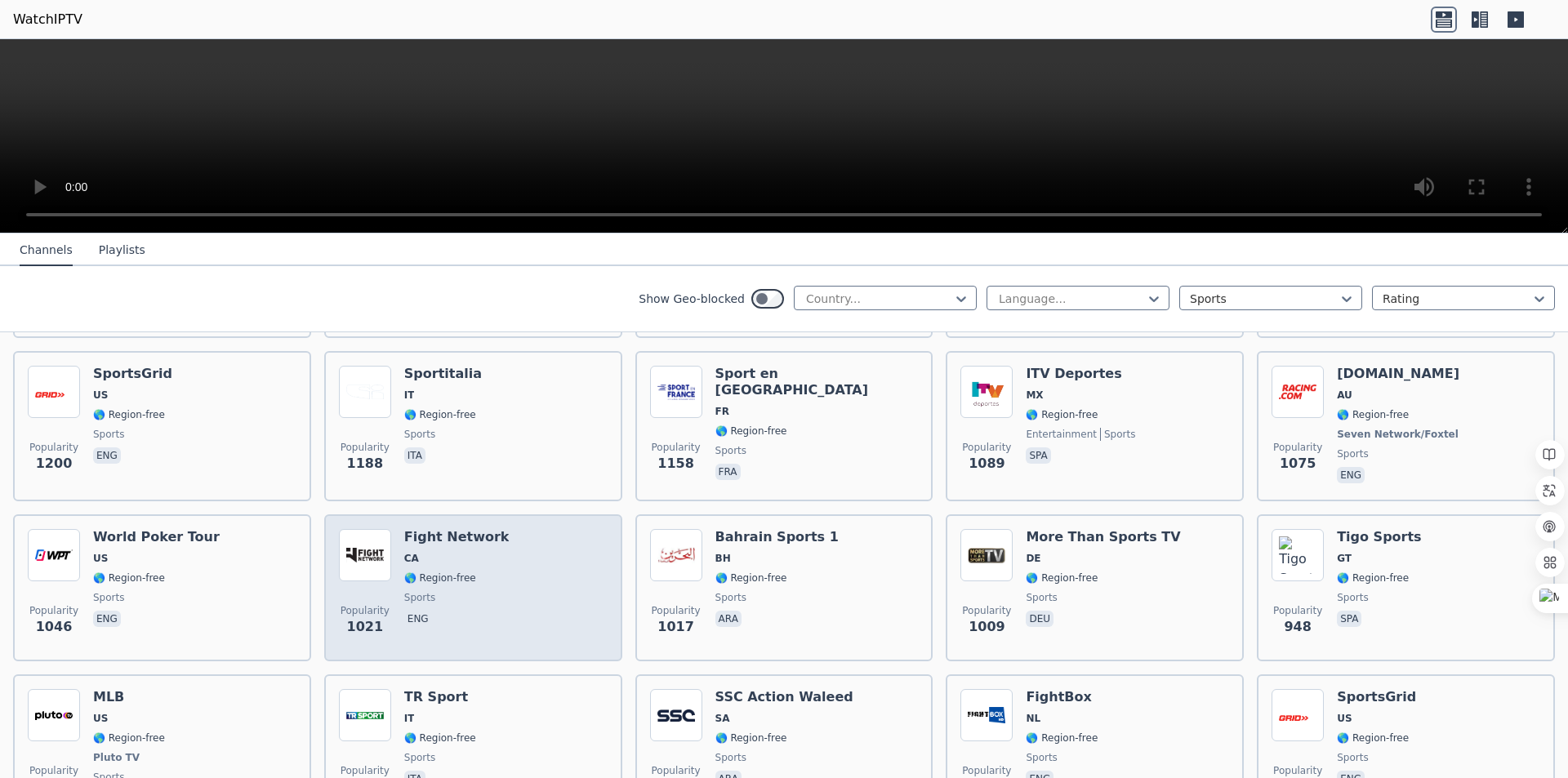
click at [530, 529] on div "Popularity 1021 Fight Network CA 🌎 Region-free sports eng" at bounding box center [473, 587] width 268 height 118
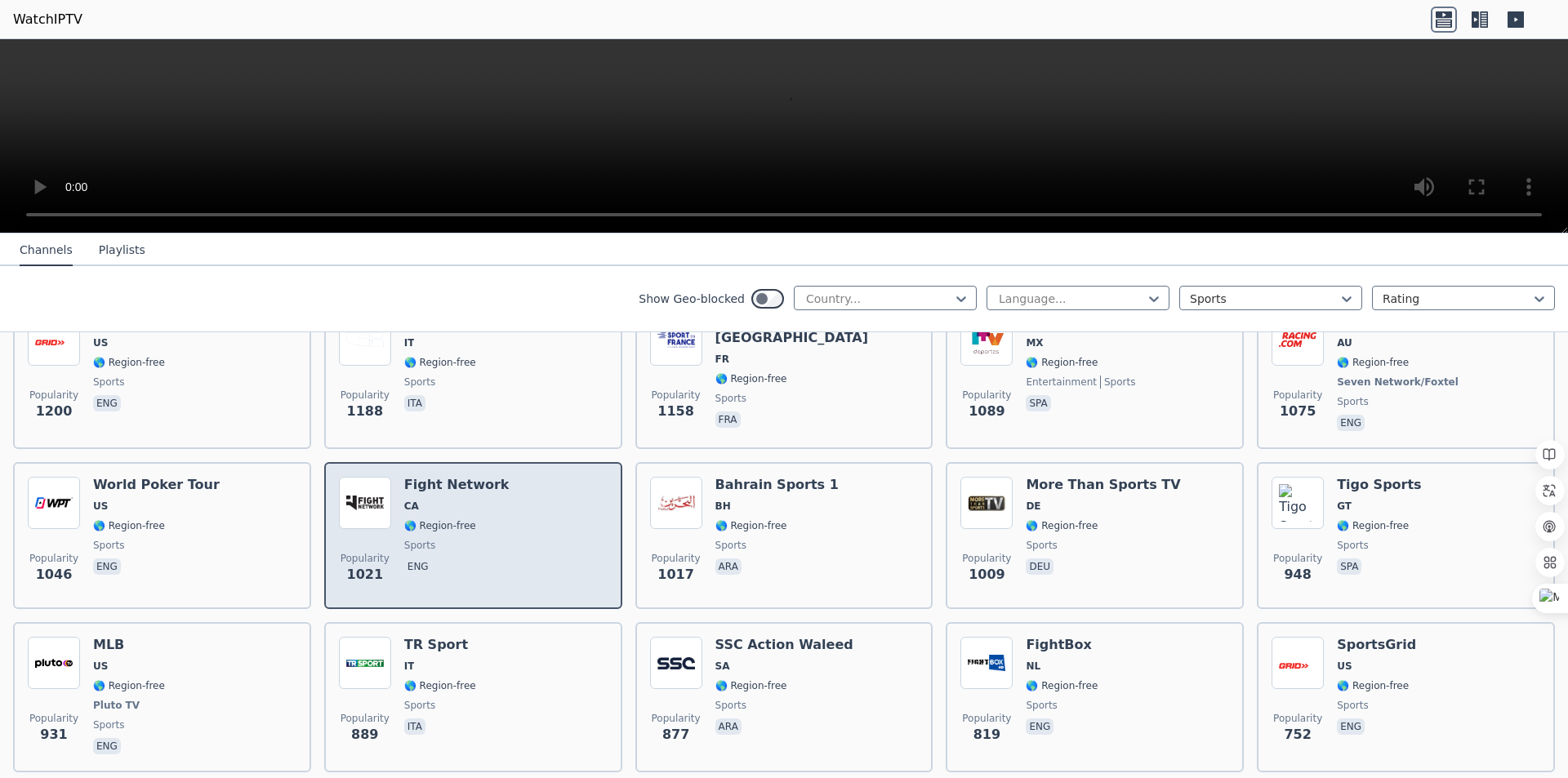
scroll to position [735, 0]
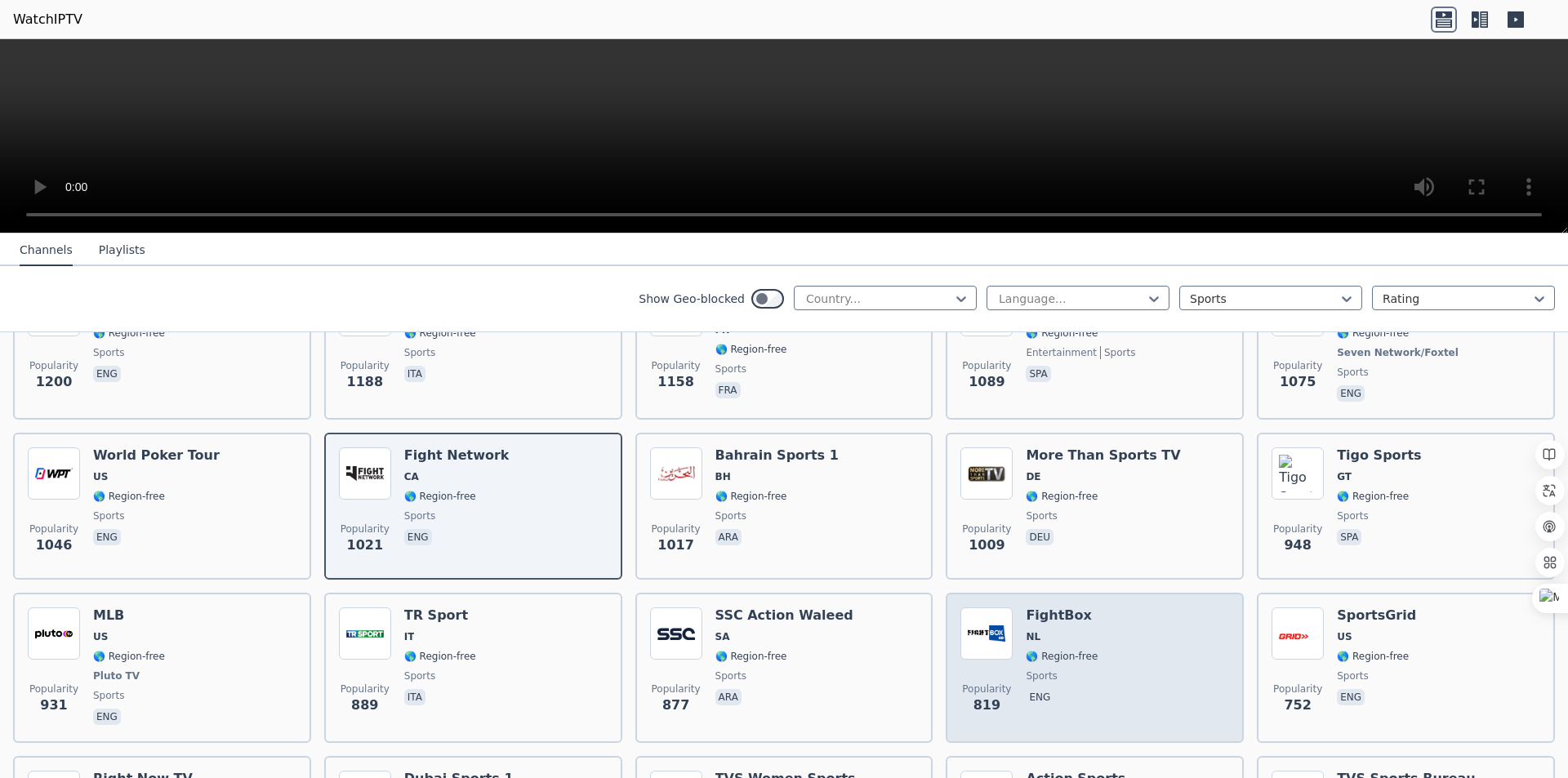
click at [1105, 620] on div "Popularity 819 FightBox NL 🌎 Region-free sports eng" at bounding box center [1095, 668] width 268 height 121
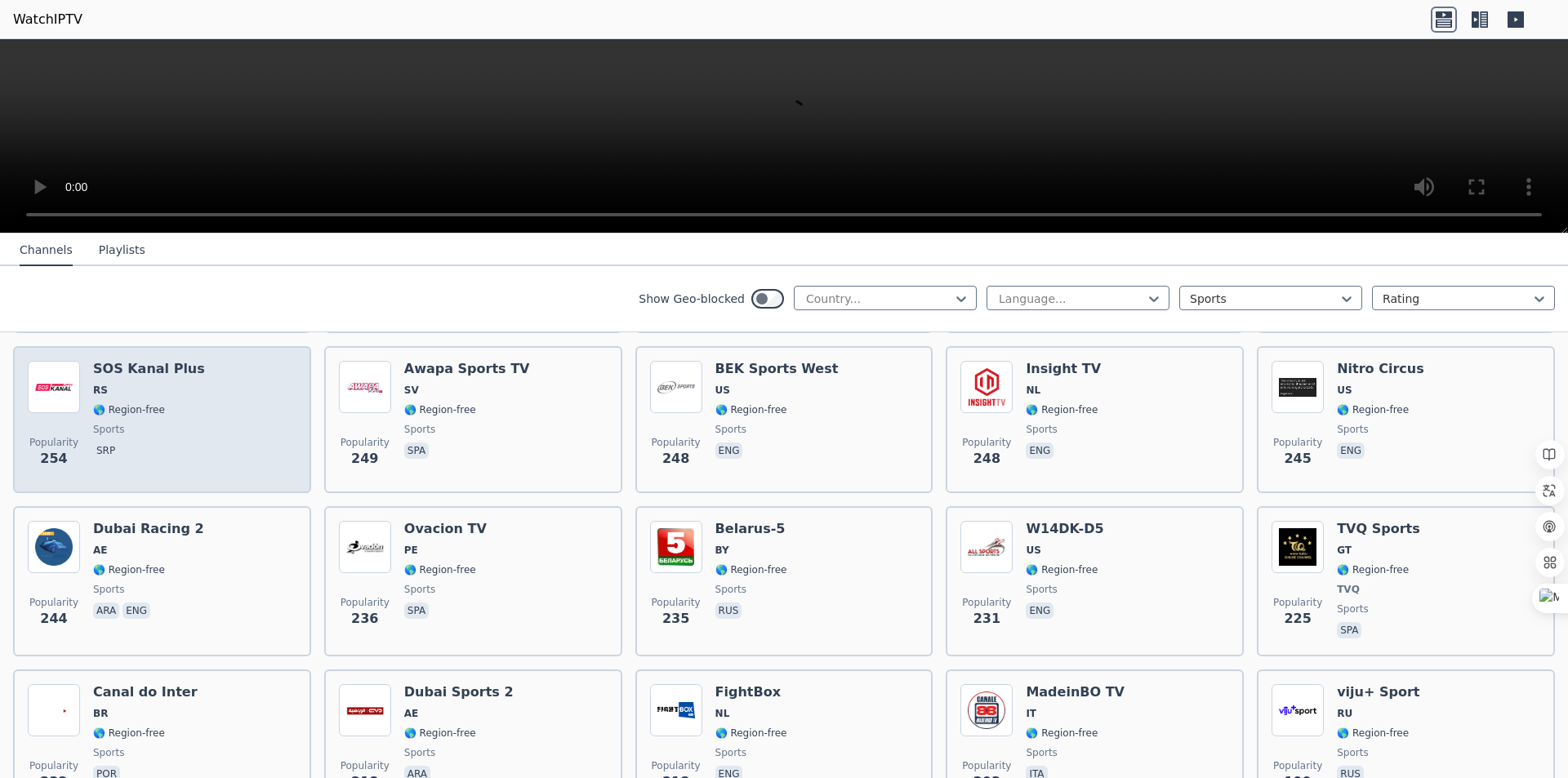
scroll to position [1796, 0]
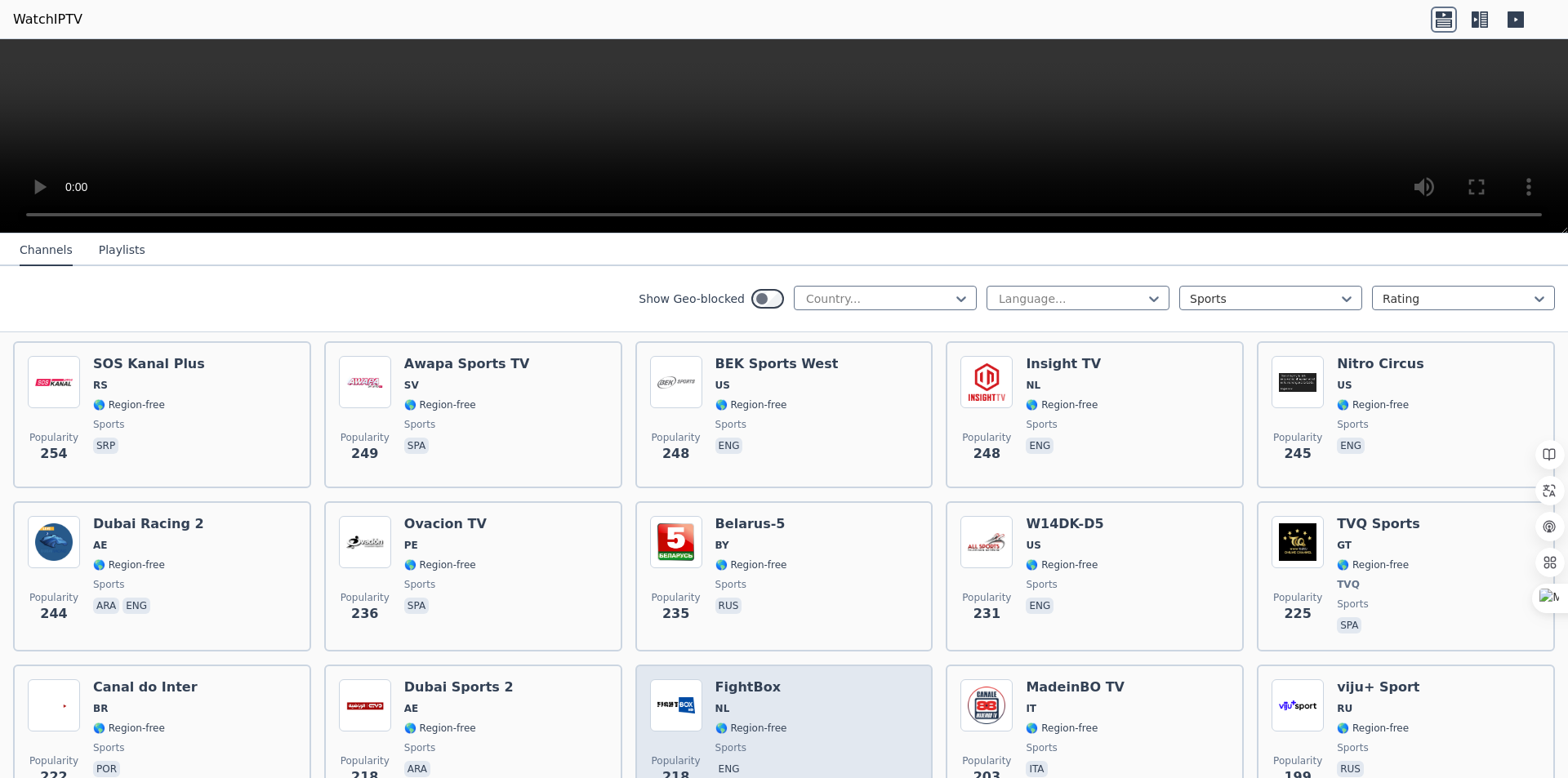
click at [747, 679] on h6 "FightBox" at bounding box center [750, 687] width 72 height 16
click at [741, 721] on span "🌎 Region-free" at bounding box center [750, 728] width 72 height 13
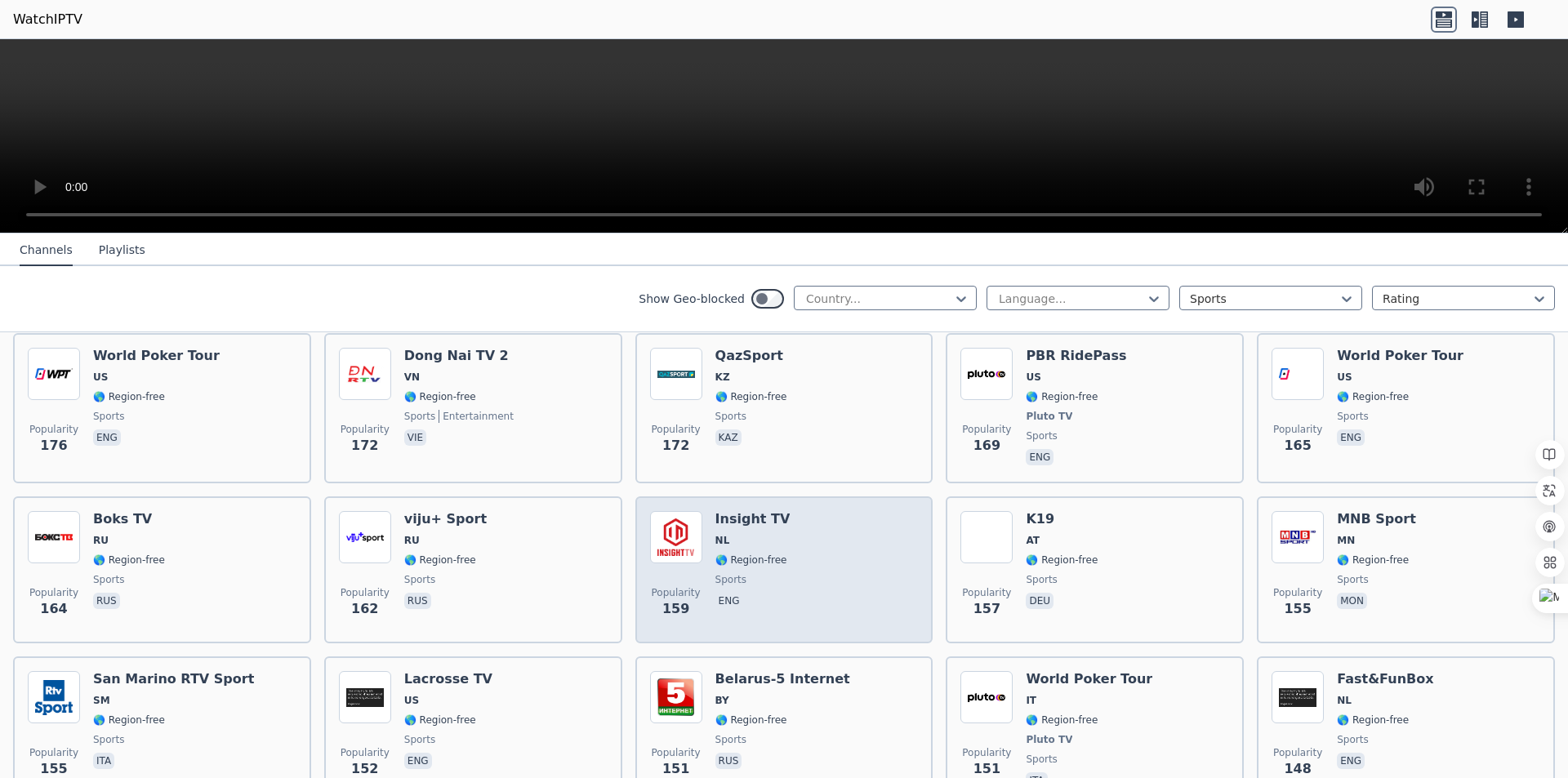
scroll to position [2530, 0]
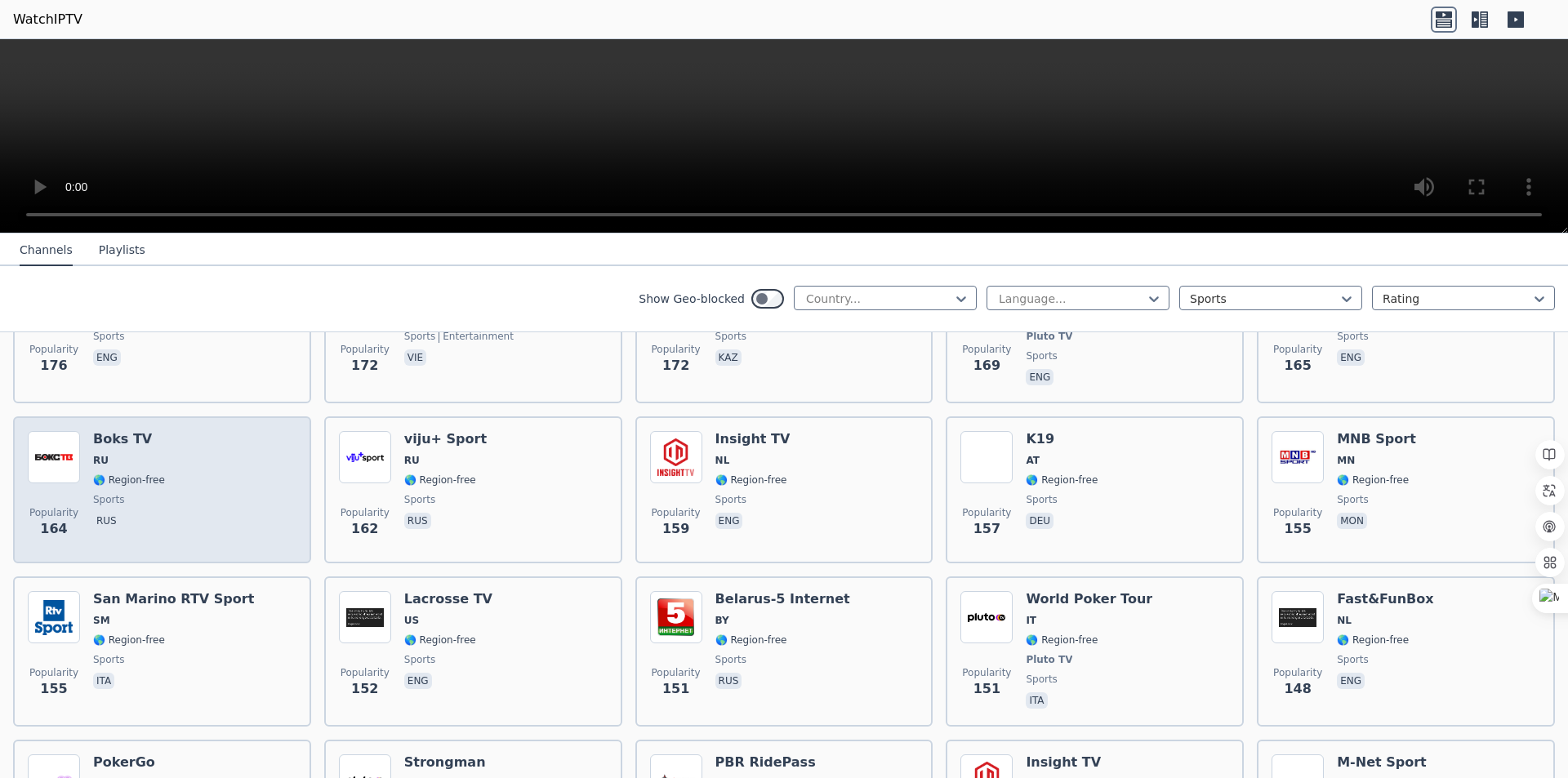
click at [174, 446] on div "Popularity 164 Boks TV RU 🌎 Region-free sports rus" at bounding box center [162, 490] width 268 height 118
click at [179, 445] on div "Popularity 164 Boks TV RU 🌎 Region-free sports rus" at bounding box center [162, 490] width 268 height 118
click at [202, 468] on div "Popularity 164 Boks TV RU 🌎 Region-free sports rus" at bounding box center [162, 490] width 268 height 118
click at [201, 467] on div "Popularity 164 Boks TV RU 🌎 Region-free sports rus" at bounding box center [162, 490] width 268 height 118
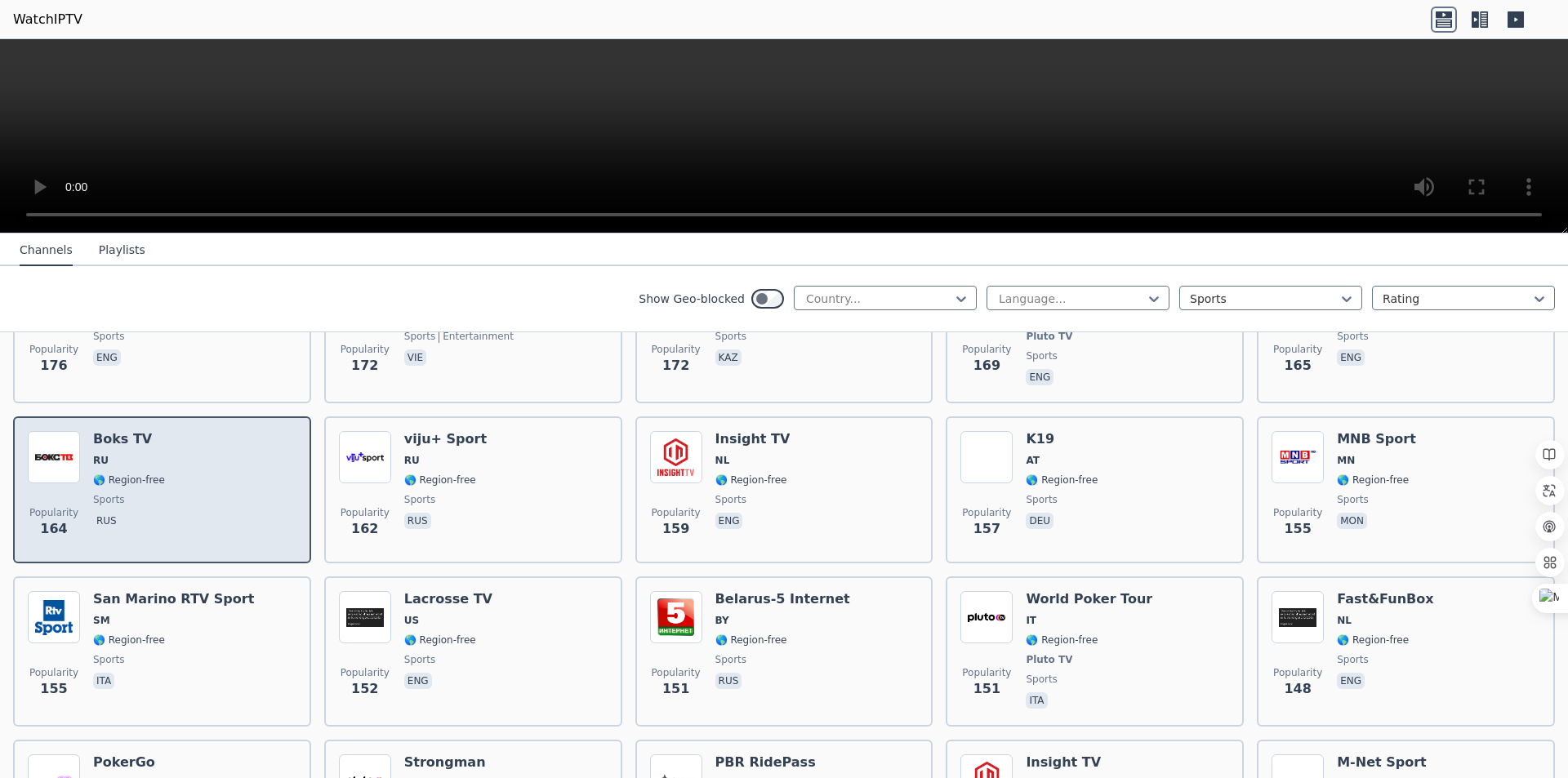
click at [201, 467] on div "Popularity 164 Boks TV RU 🌎 Region-free sports rus" at bounding box center [162, 490] width 268 height 118
click at [202, 467] on div "Popularity 164 Boks TV RU 🌎 Region-free sports rus" at bounding box center [162, 490] width 268 height 118
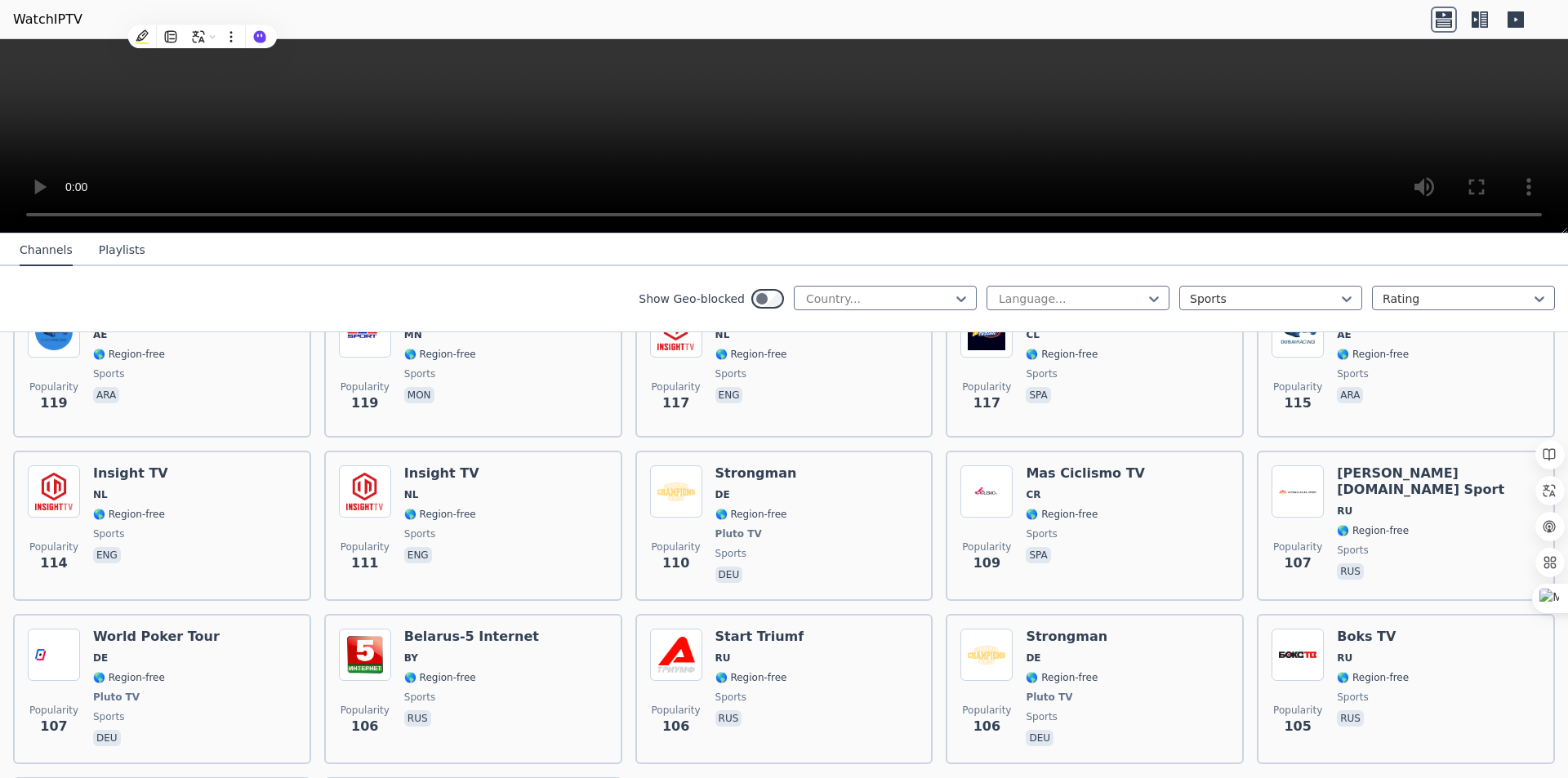
scroll to position [3181, 0]
